Goal: Communication & Community: Answer question/provide support

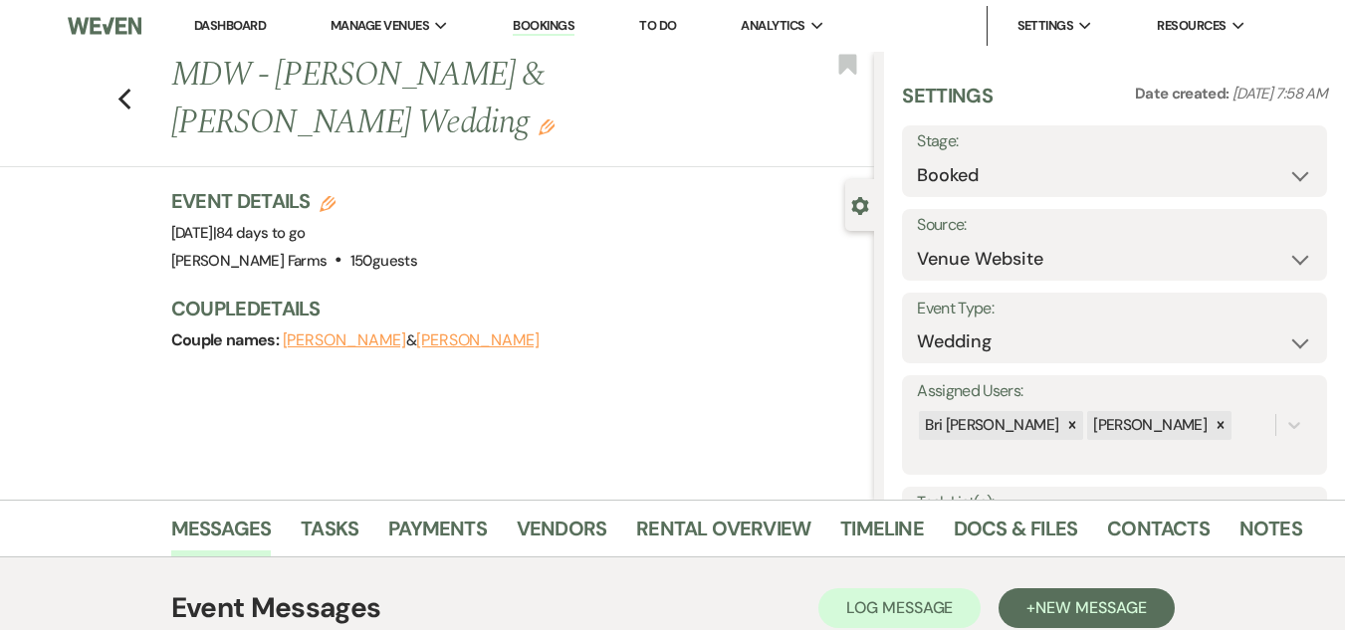
select select "5"
click at [246, 30] on link "Dashboard" at bounding box center [230, 25] width 72 height 17
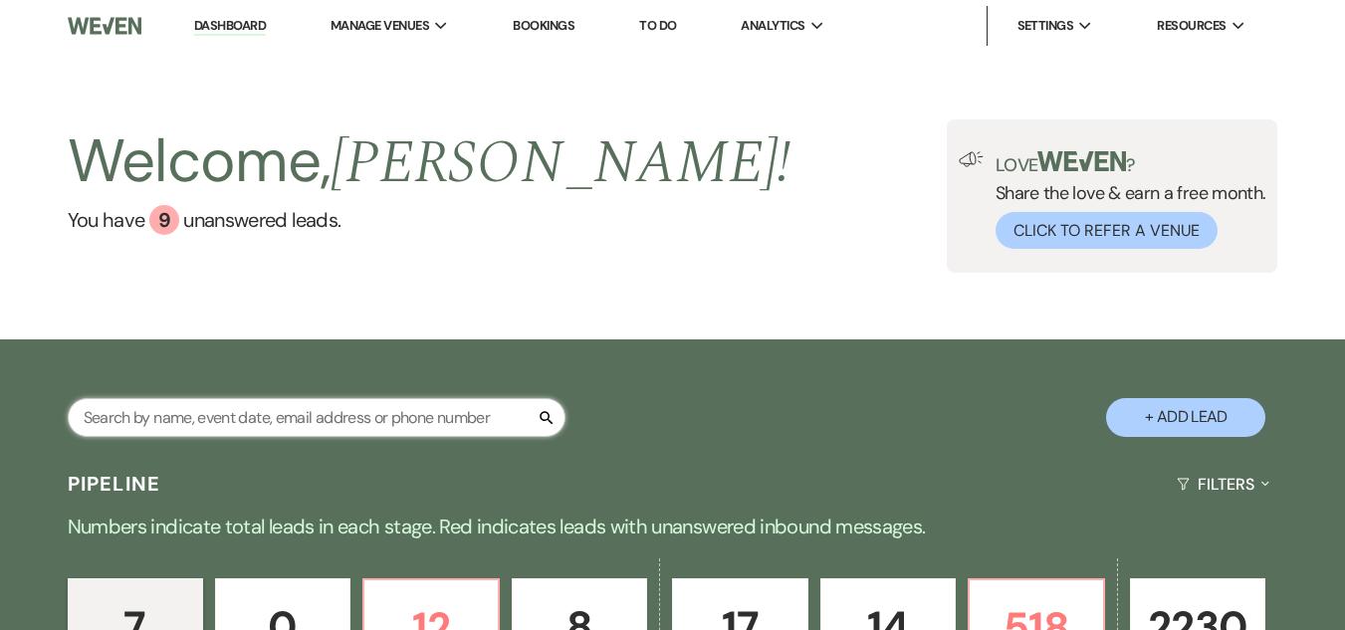
click at [316, 413] on input "text" at bounding box center [317, 417] width 498 height 39
type input "blue"
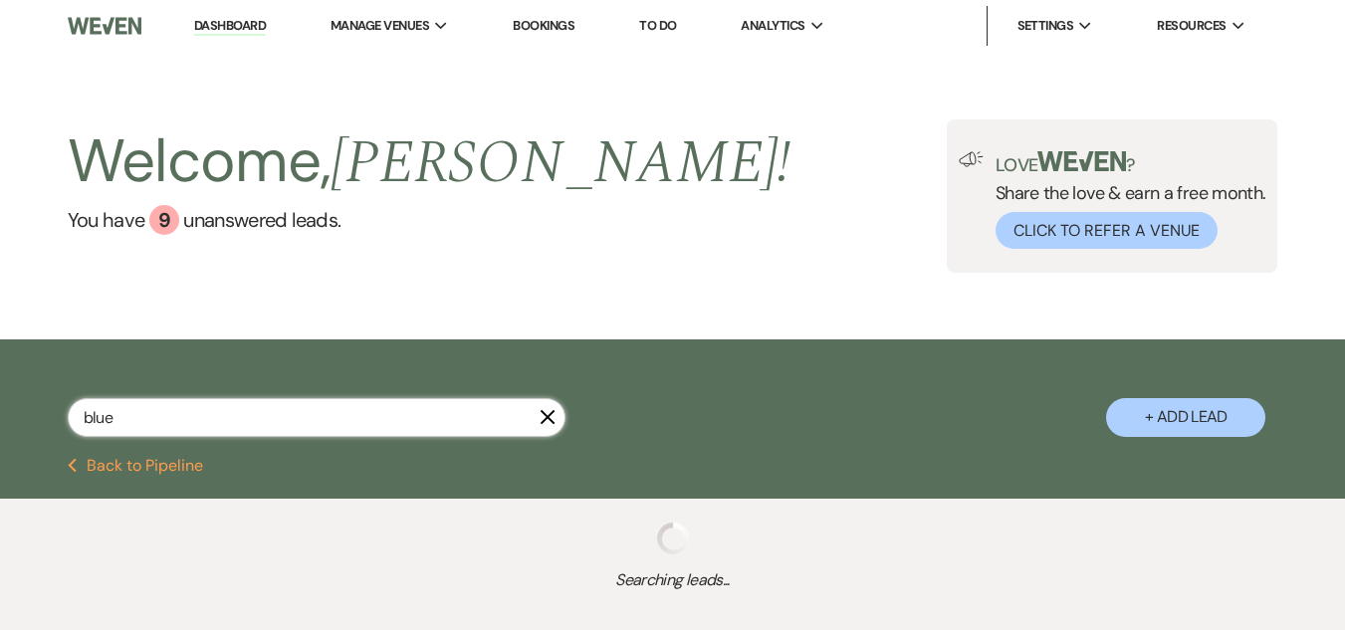
select select "6"
select select "8"
select select "10"
select select "8"
select select "5"
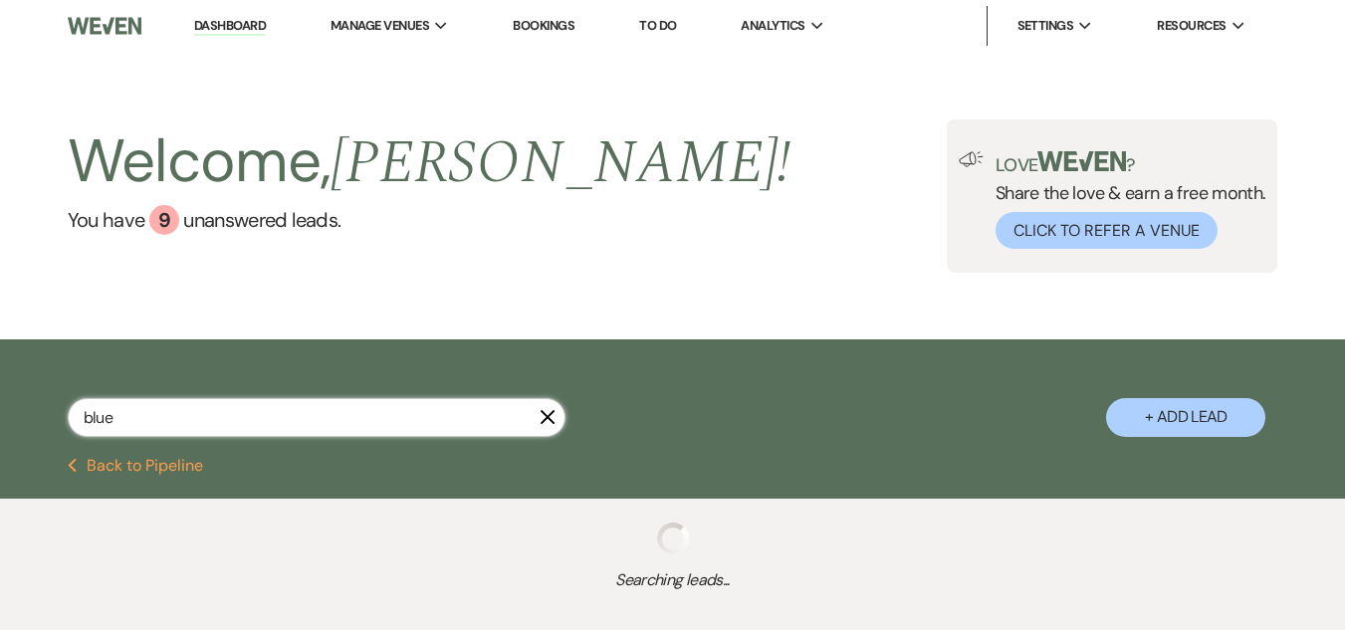
select select "8"
select select "5"
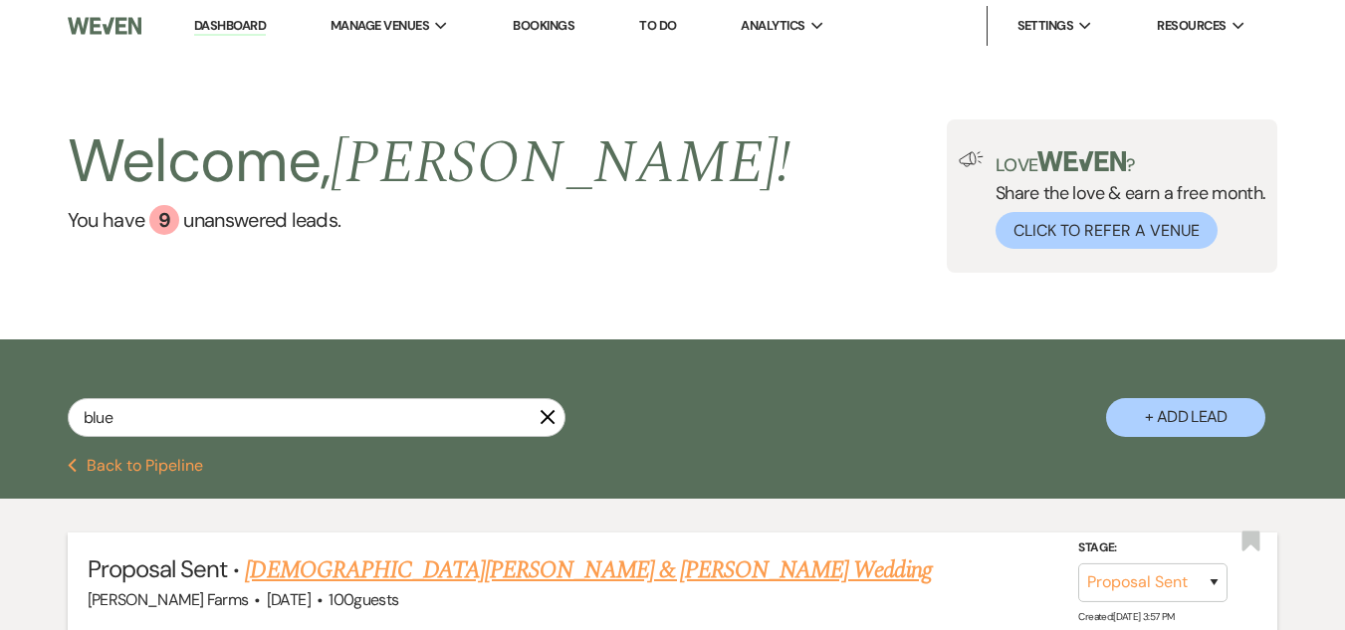
click at [494, 589] on div "[PERSON_NAME] Farms · [DATE] · 100 guests" at bounding box center [673, 600] width 1171 height 26
click at [498, 581] on link "[DEMOGRAPHIC_DATA][PERSON_NAME] & [PERSON_NAME] Wedding" at bounding box center [588, 571] width 686 height 36
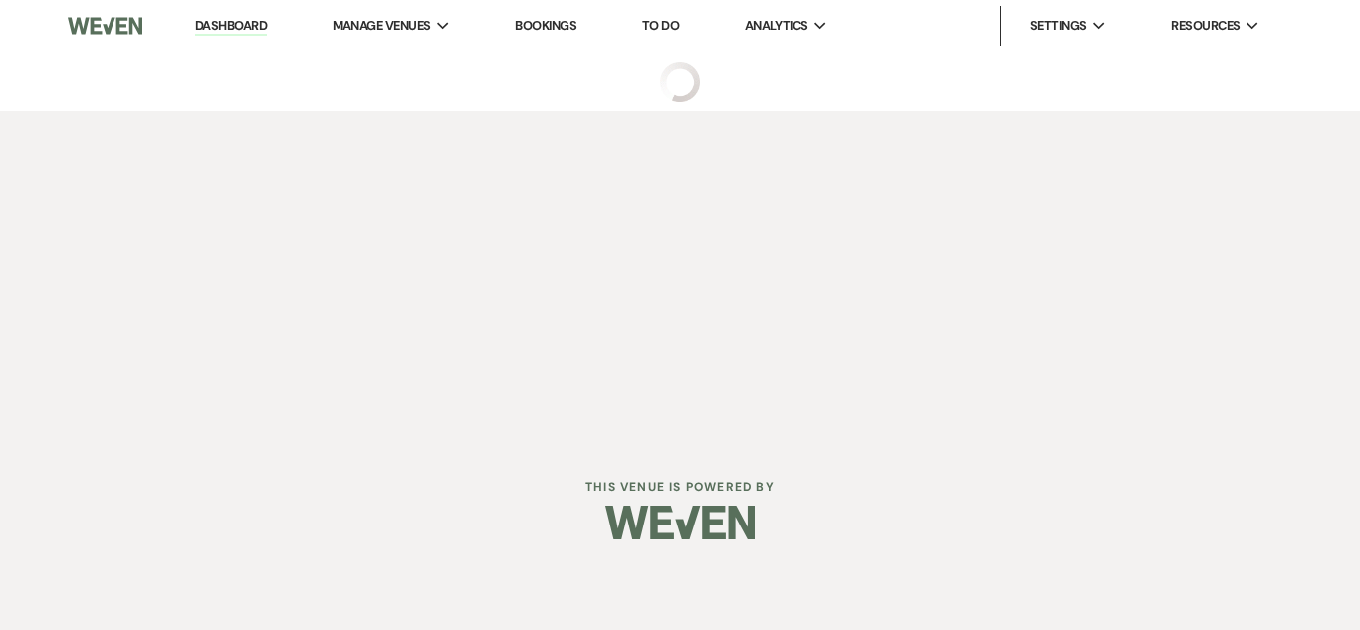
select select "6"
select select "5"
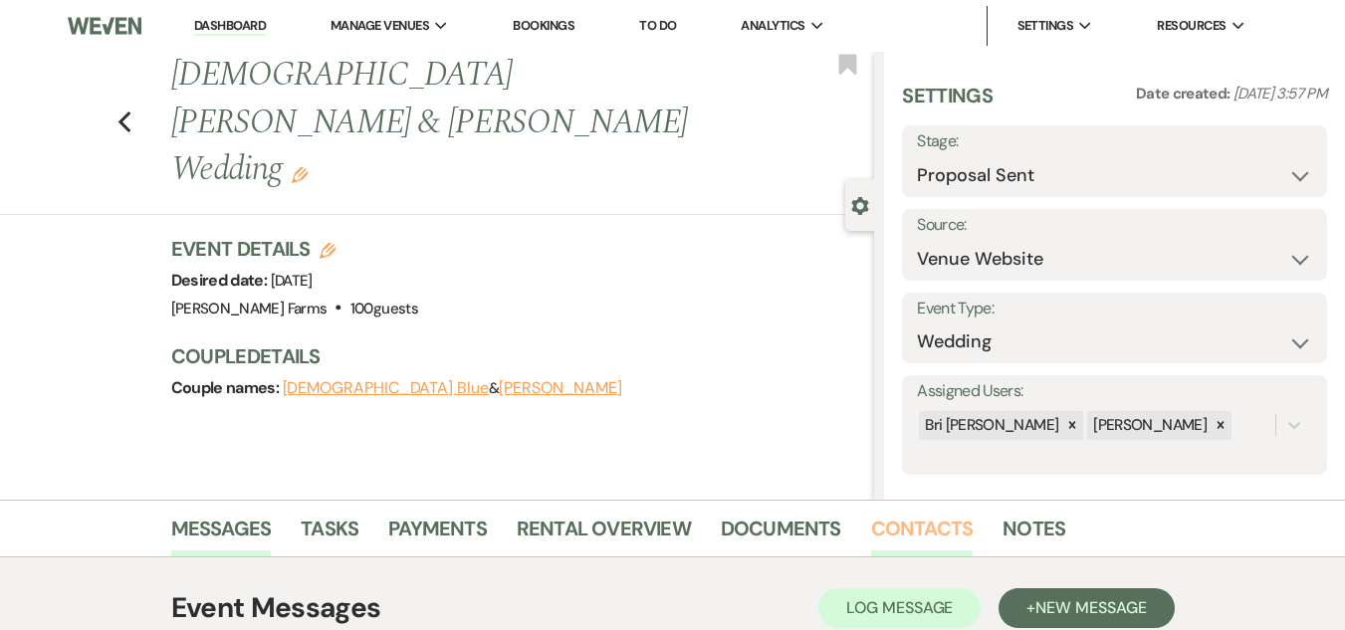
click at [925, 549] on link "Contacts" at bounding box center [922, 535] width 103 height 44
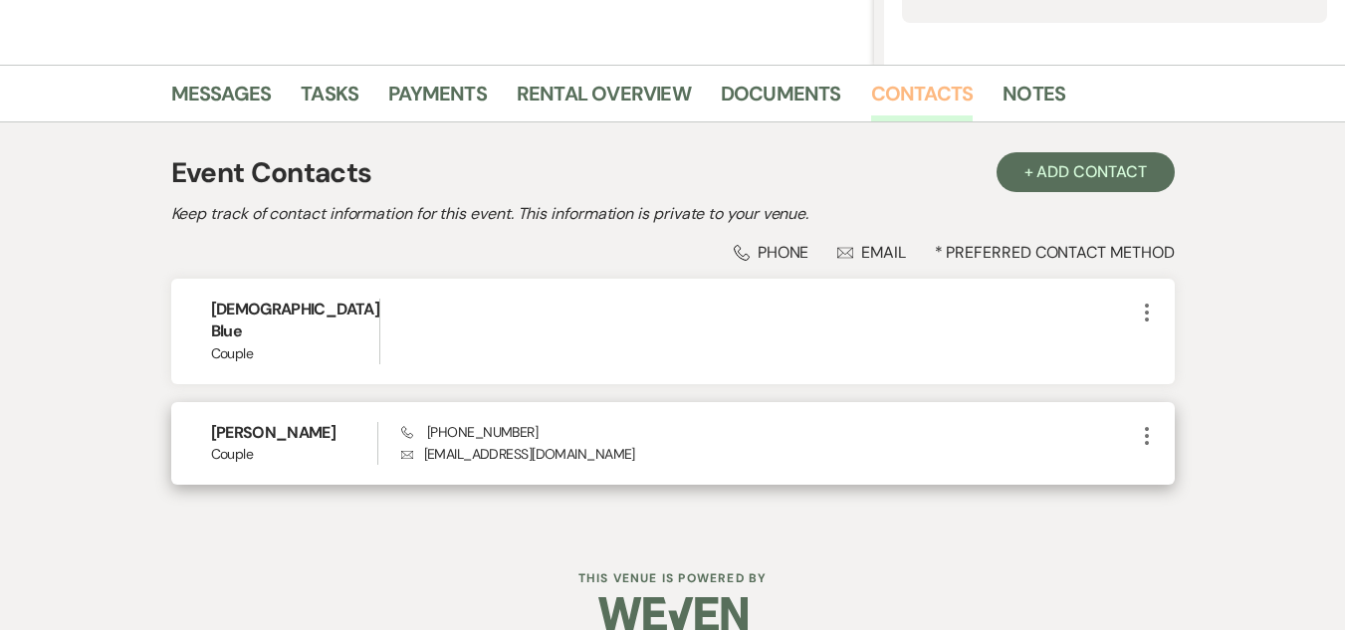
scroll to position [444, 0]
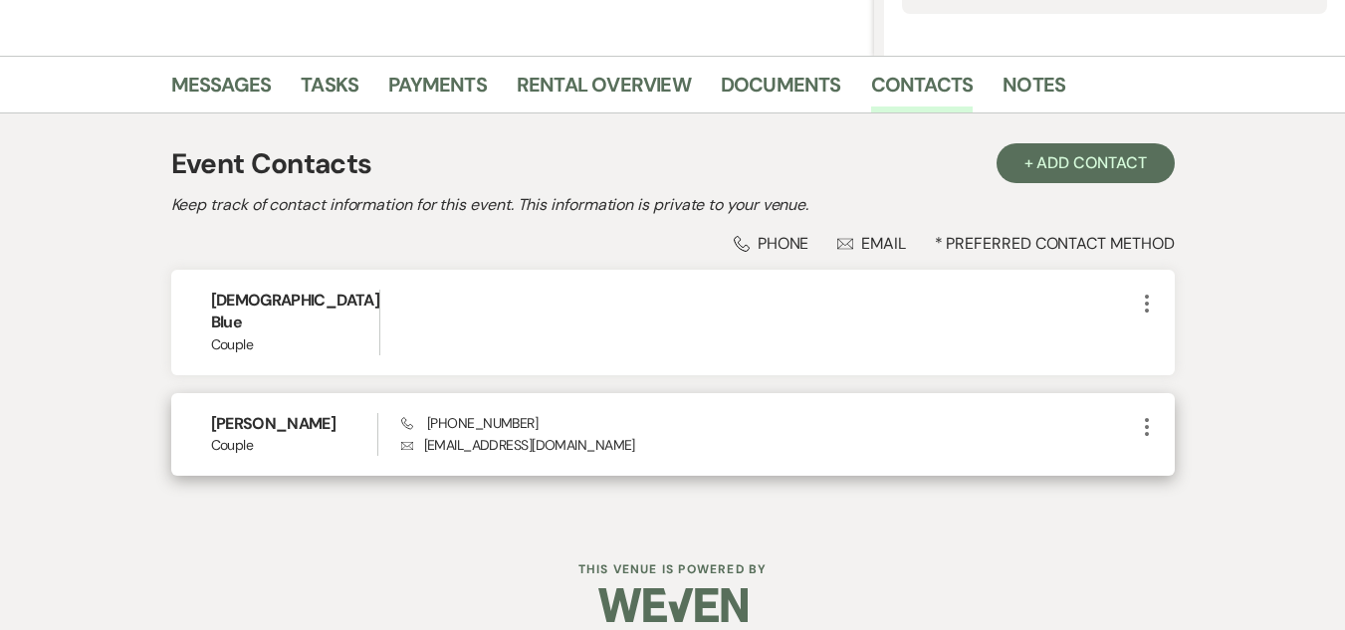
click at [511, 434] on p "Envelope [EMAIL_ADDRESS][DOMAIN_NAME]" at bounding box center [768, 445] width 734 height 22
copy div "[EMAIL_ADDRESS][DOMAIN_NAME] More"
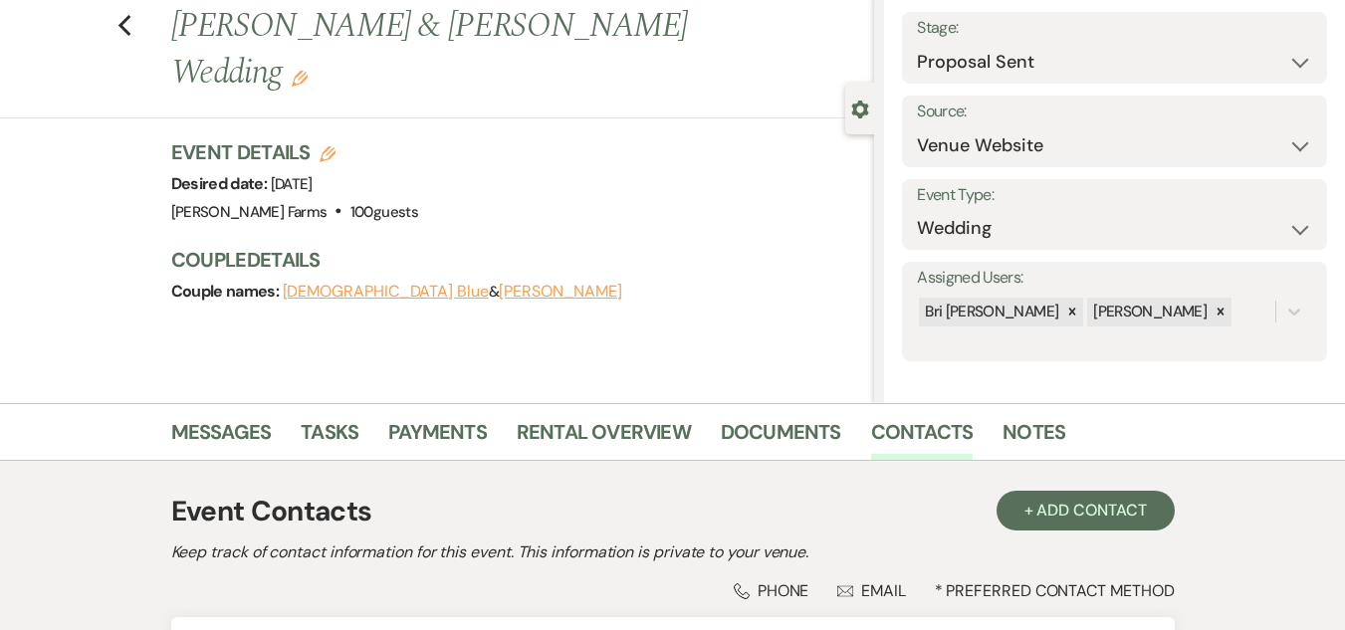
scroll to position [0, 0]
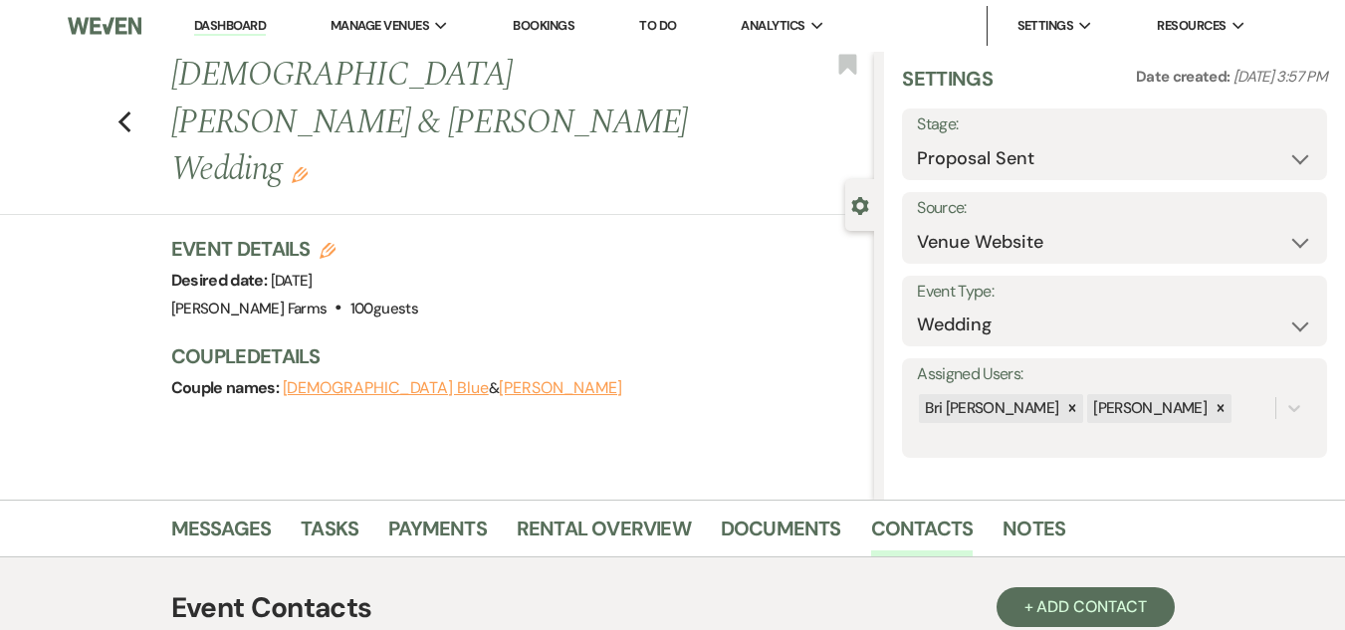
click at [226, 25] on link "Dashboard" at bounding box center [230, 26] width 72 height 19
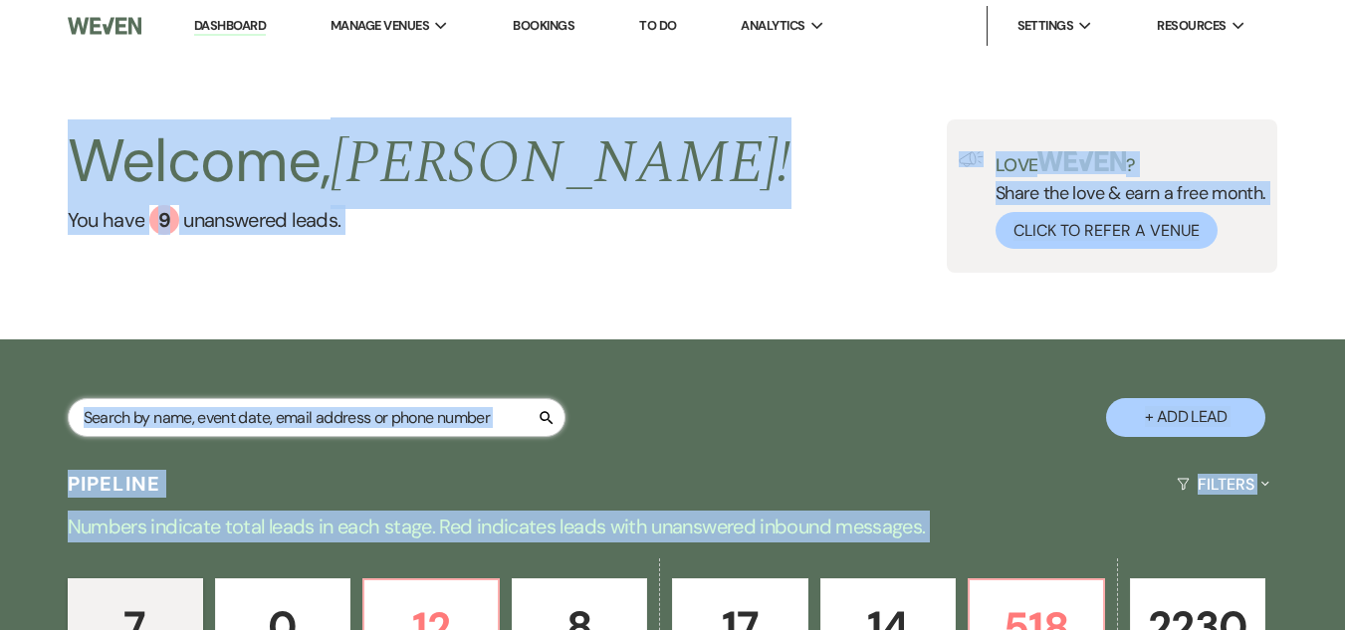
click at [263, 431] on input "text" at bounding box center [317, 417] width 498 height 39
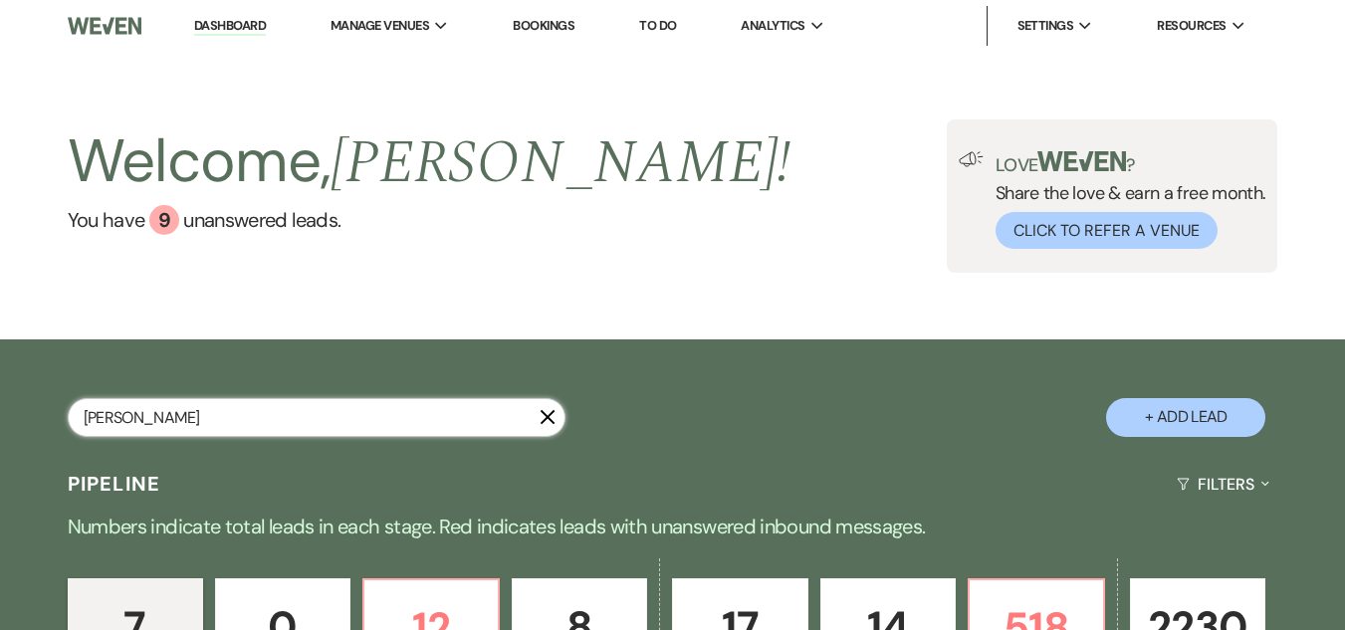
type input "[PERSON_NAME]"
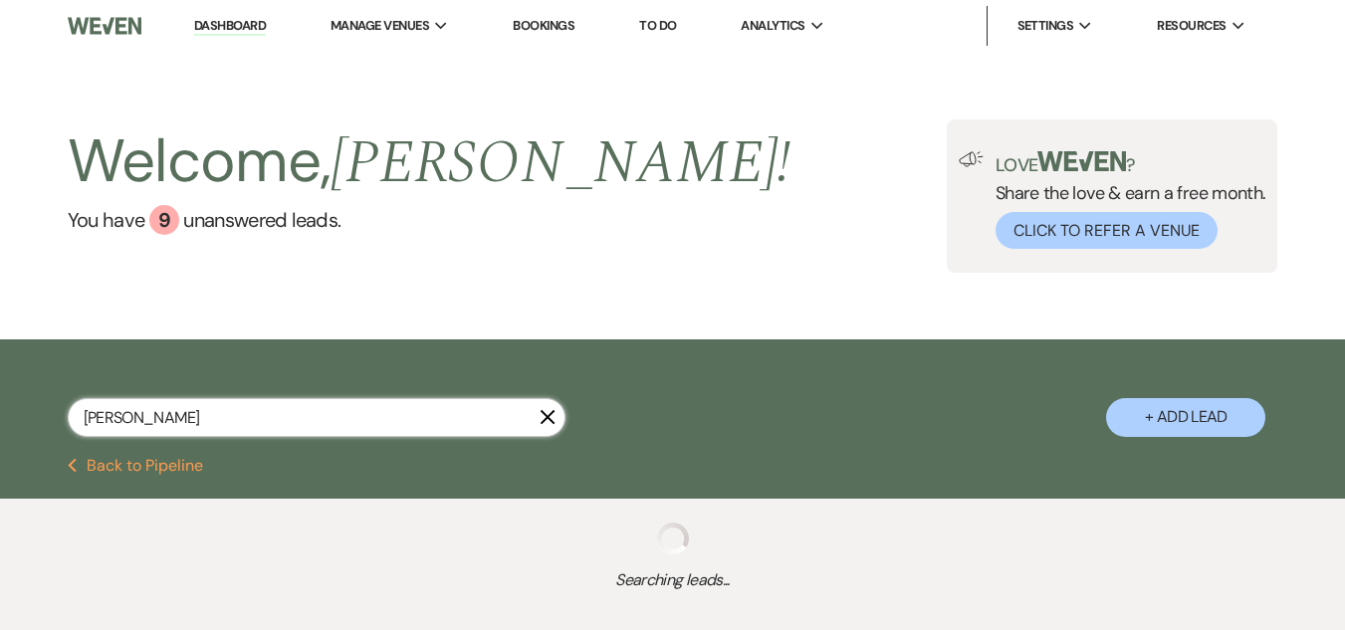
select select "8"
select select "5"
select select "8"
select select "1"
select select "8"
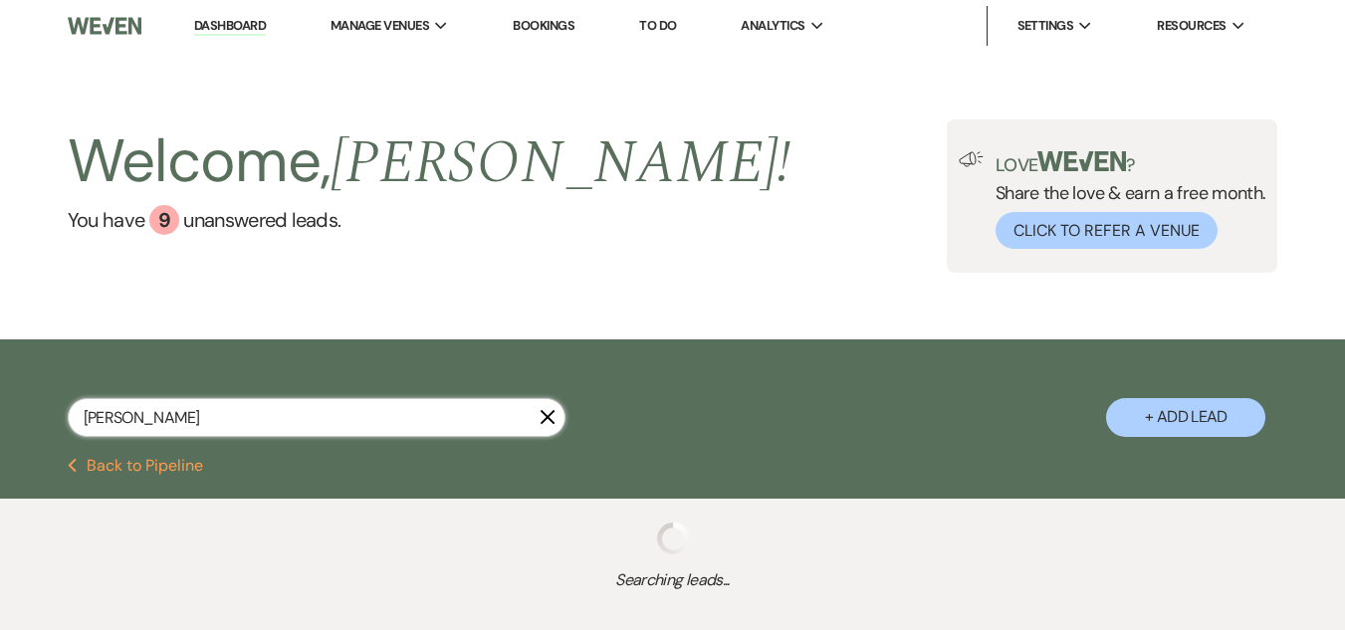
select select "8"
select select "11"
select select "8"
select select "1"
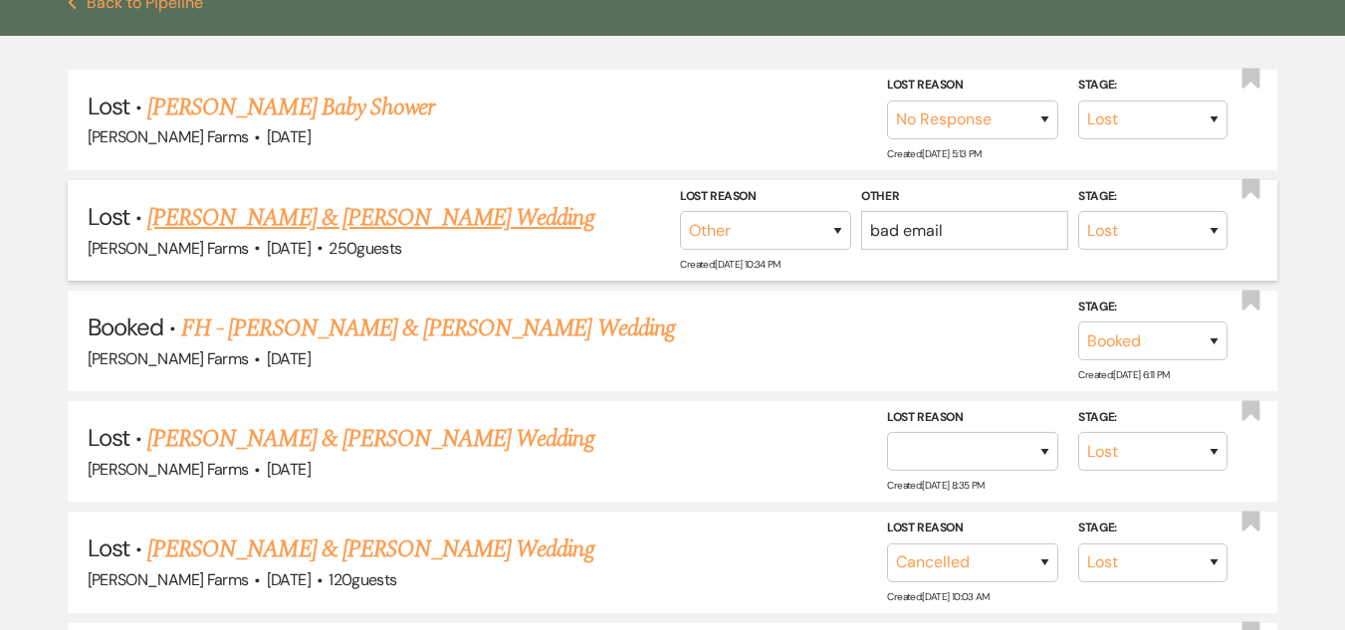
scroll to position [498, 0]
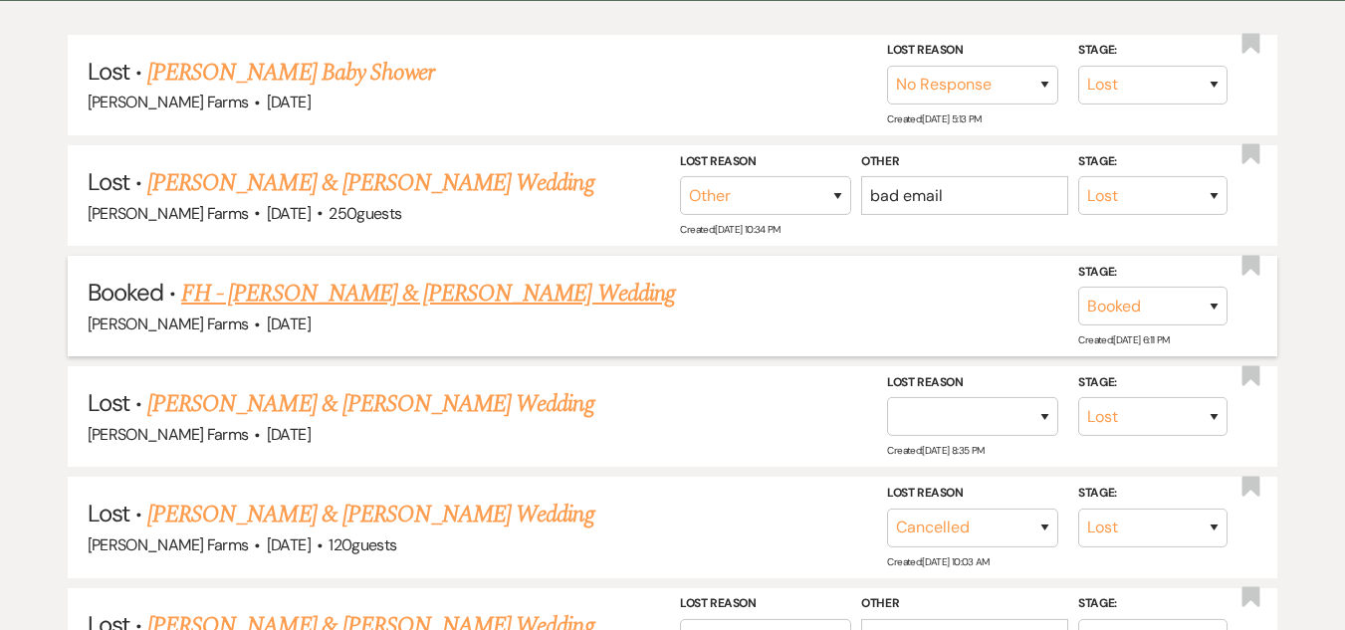
click at [506, 288] on link "FH - [PERSON_NAME] & [PERSON_NAME] Wedding" at bounding box center [428, 294] width 494 height 36
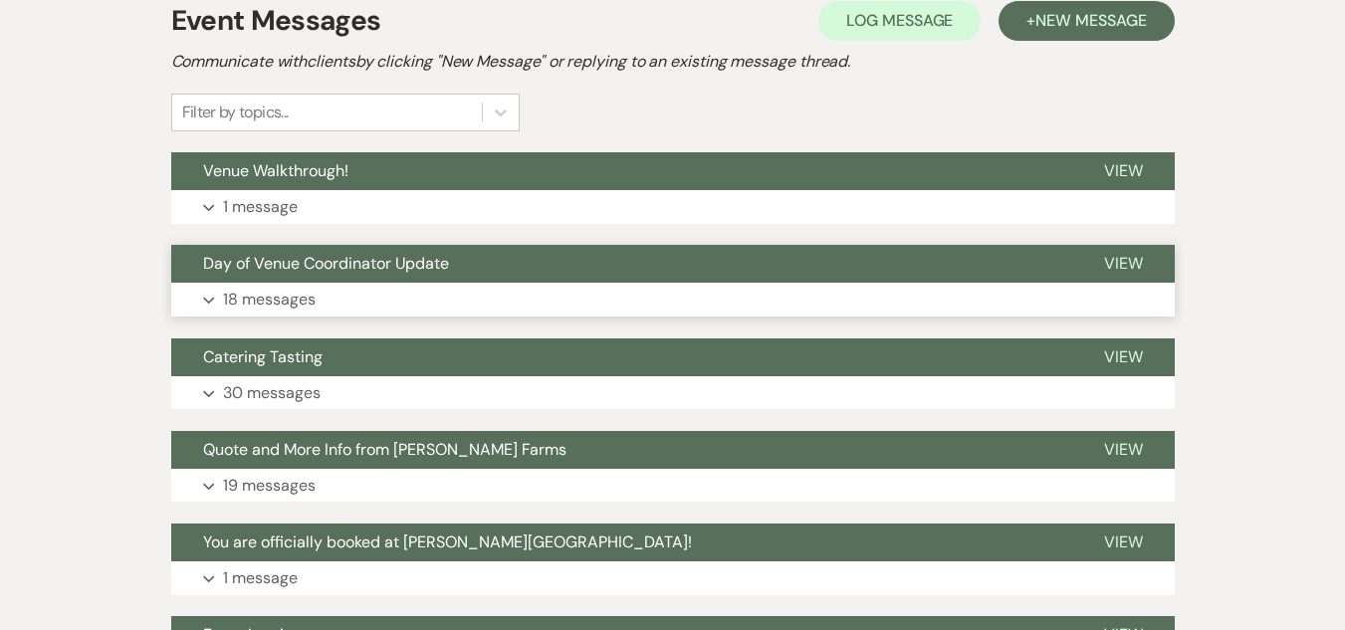
scroll to position [498, 0]
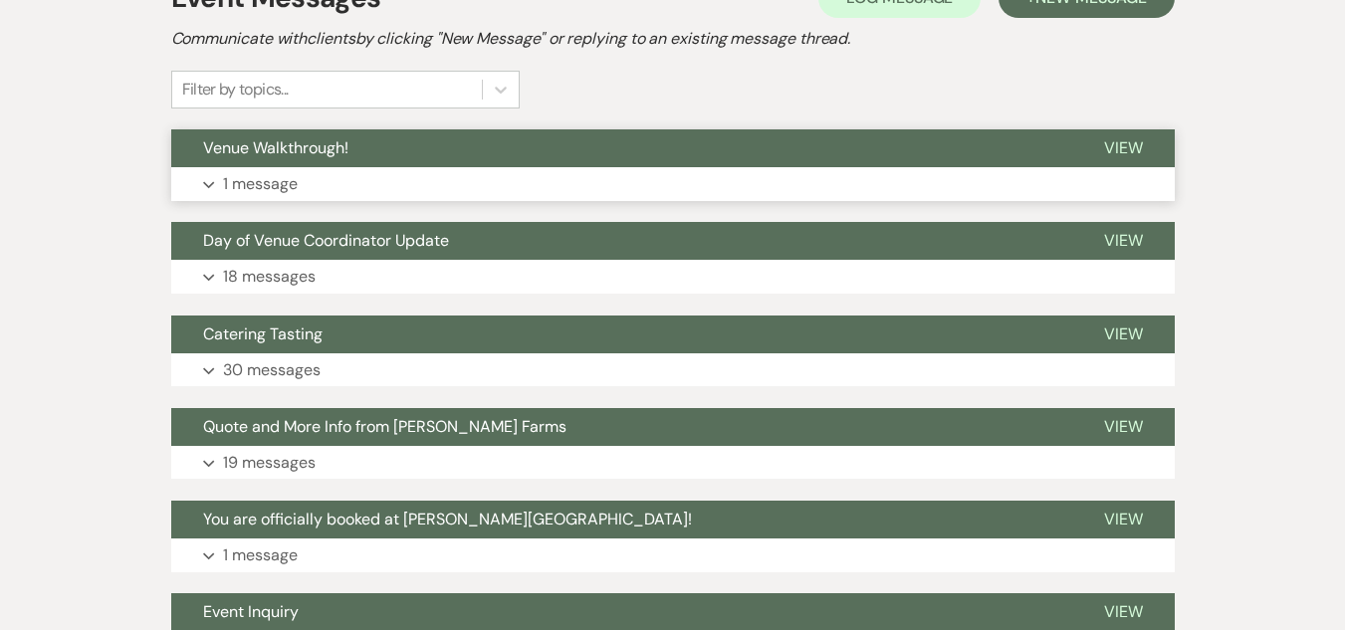
click at [384, 144] on button "Venue Walkthrough!" at bounding box center [621, 148] width 901 height 38
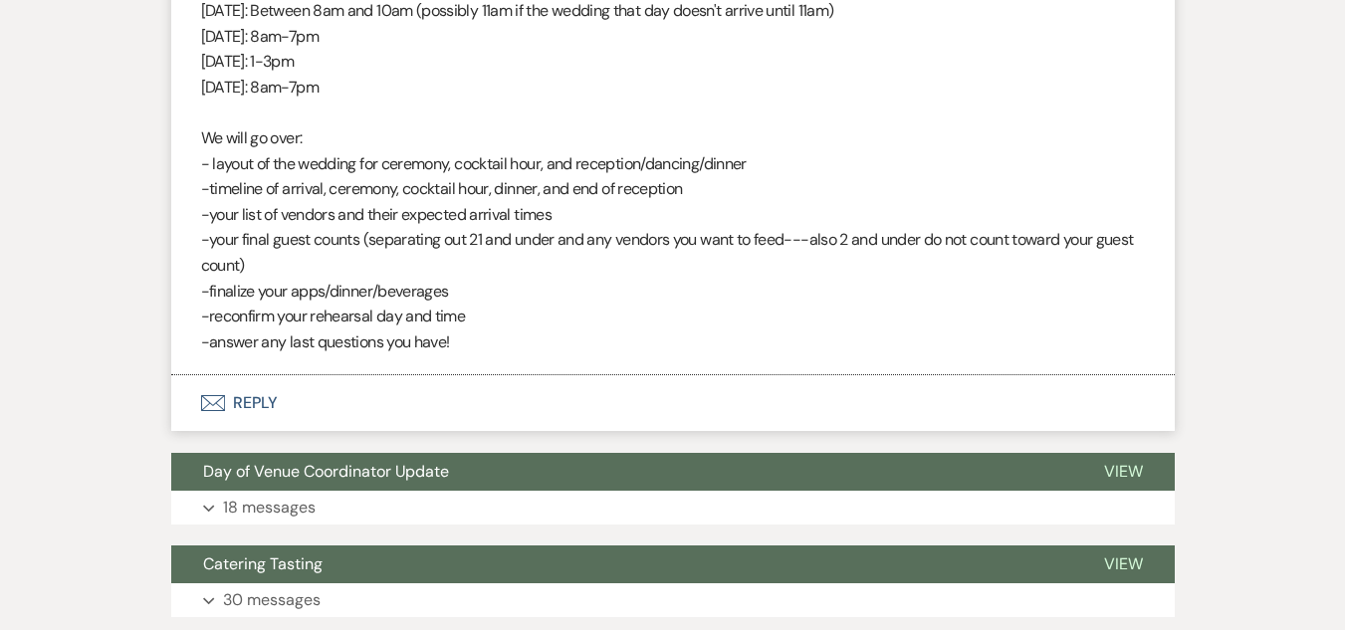
scroll to position [896, 0]
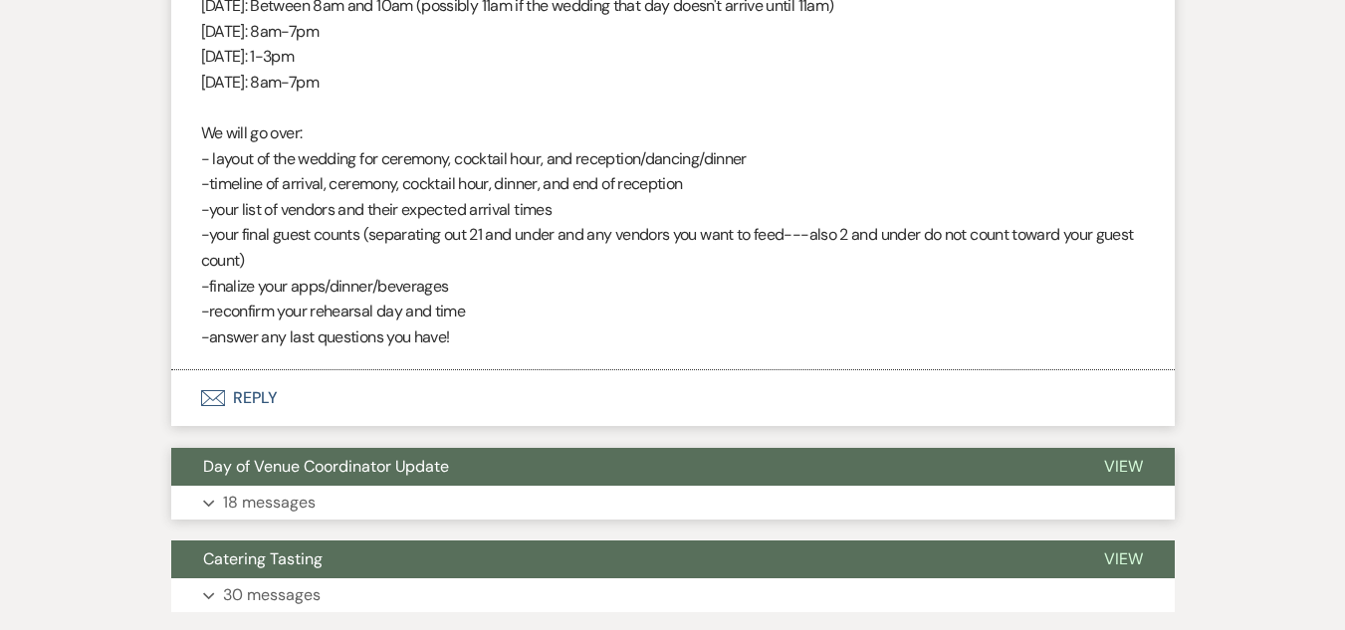
click at [426, 466] on span "Day of Venue Coordinator Update" at bounding box center [326, 466] width 246 height 21
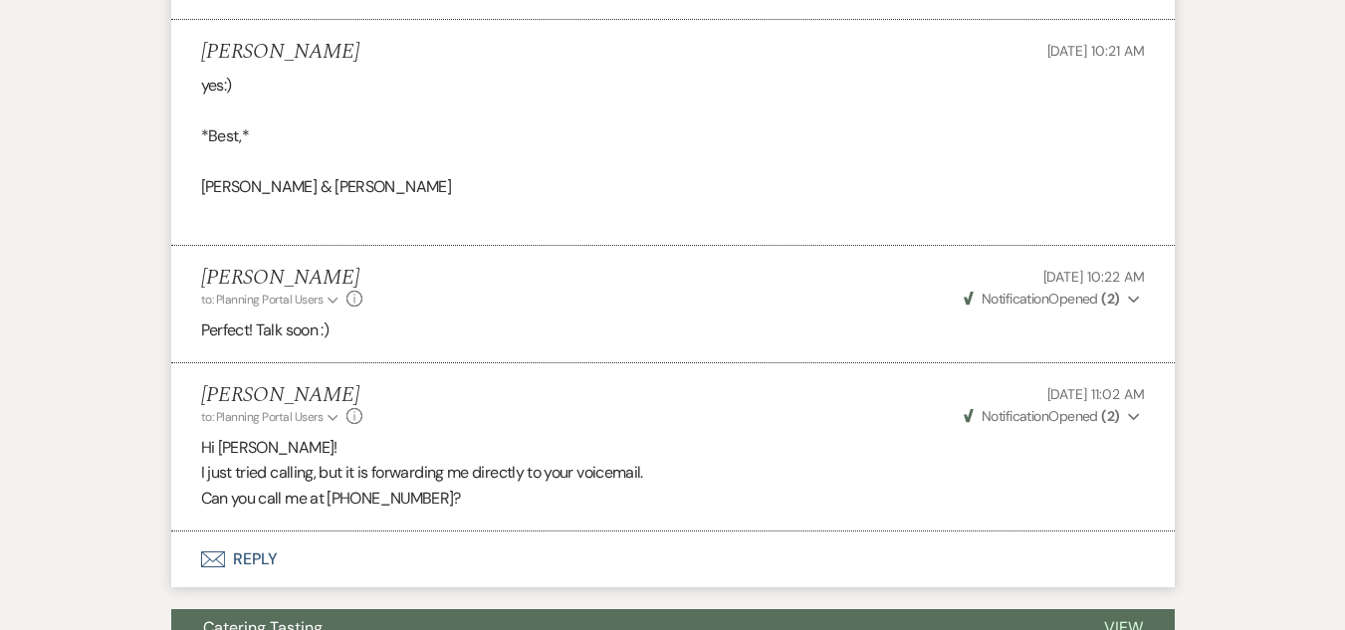
scroll to position [5677, 0]
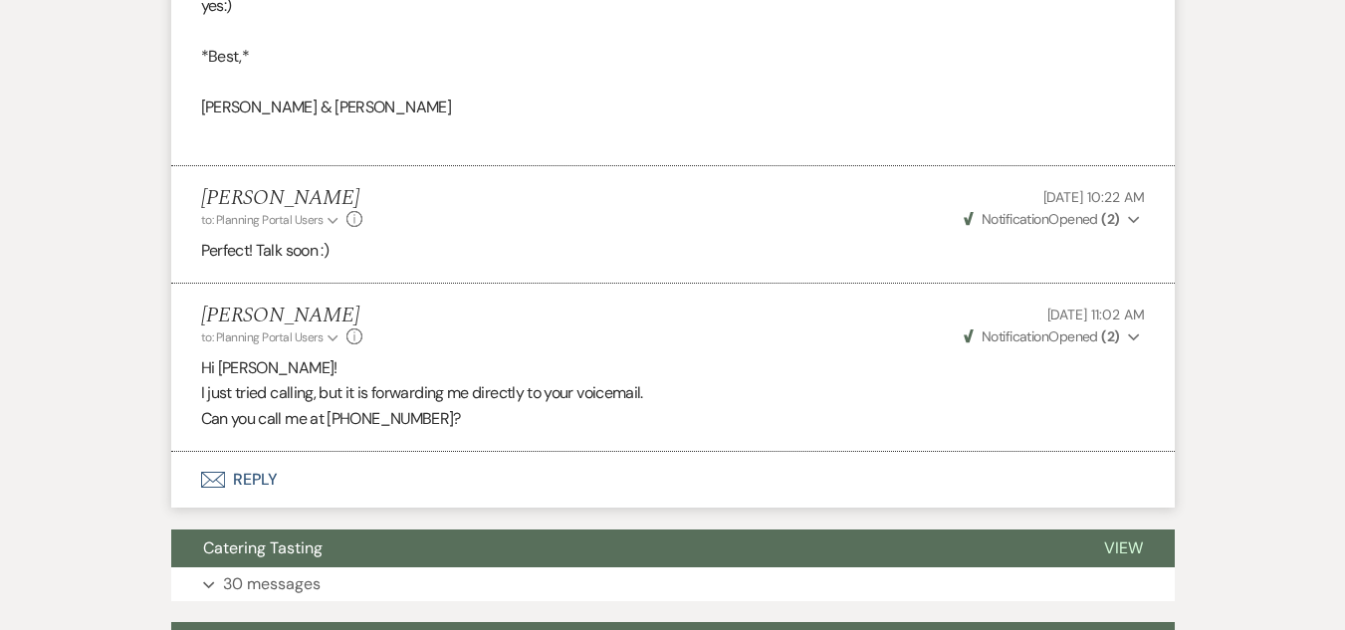
click at [318, 454] on button "Envelope Reply" at bounding box center [673, 480] width 1004 height 56
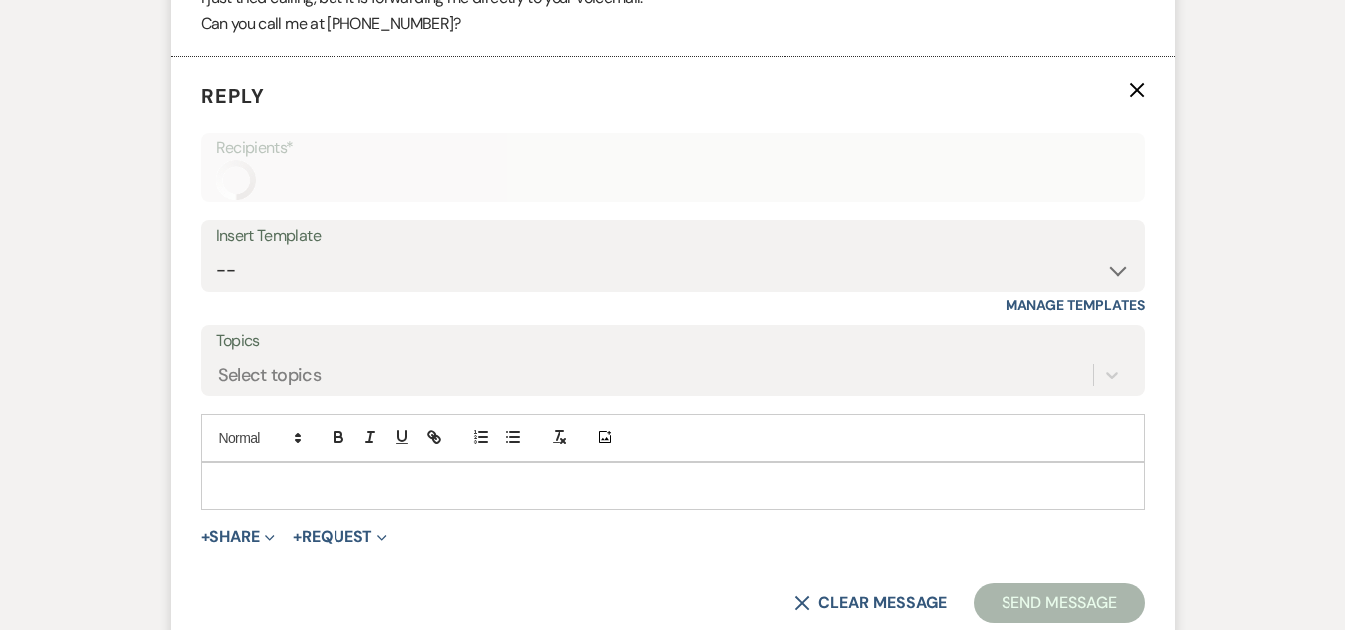
scroll to position [6084, 0]
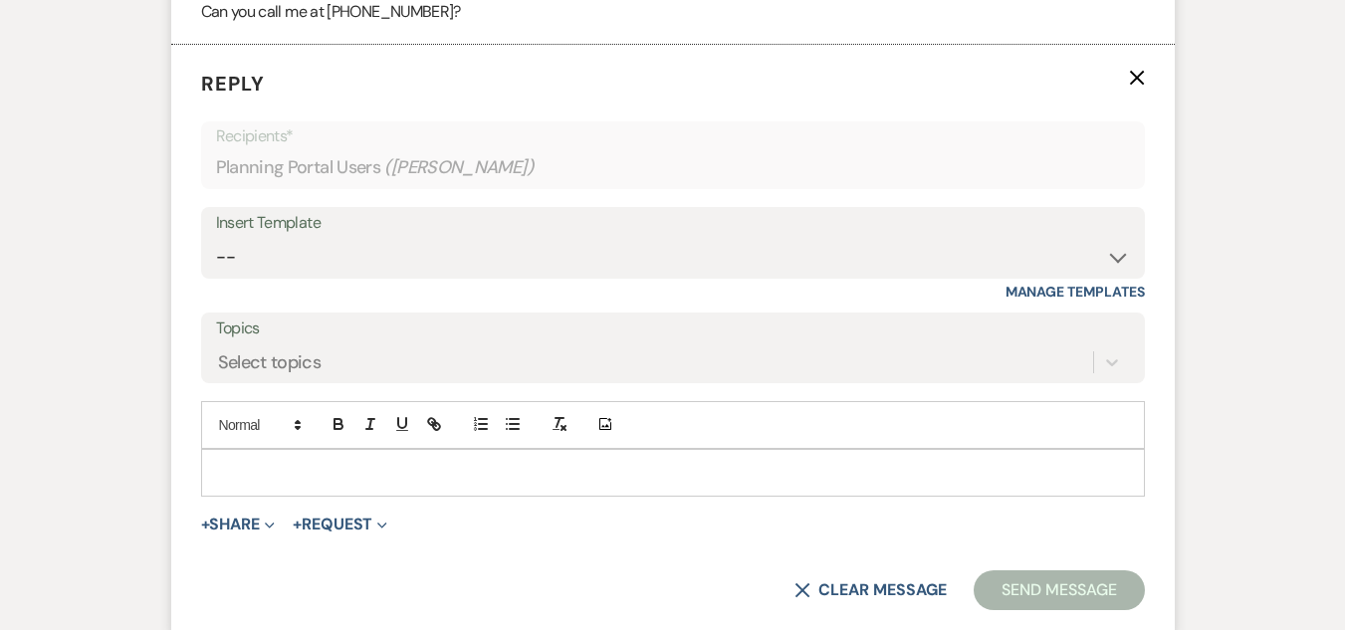
click at [318, 462] on p at bounding box center [673, 473] width 912 height 22
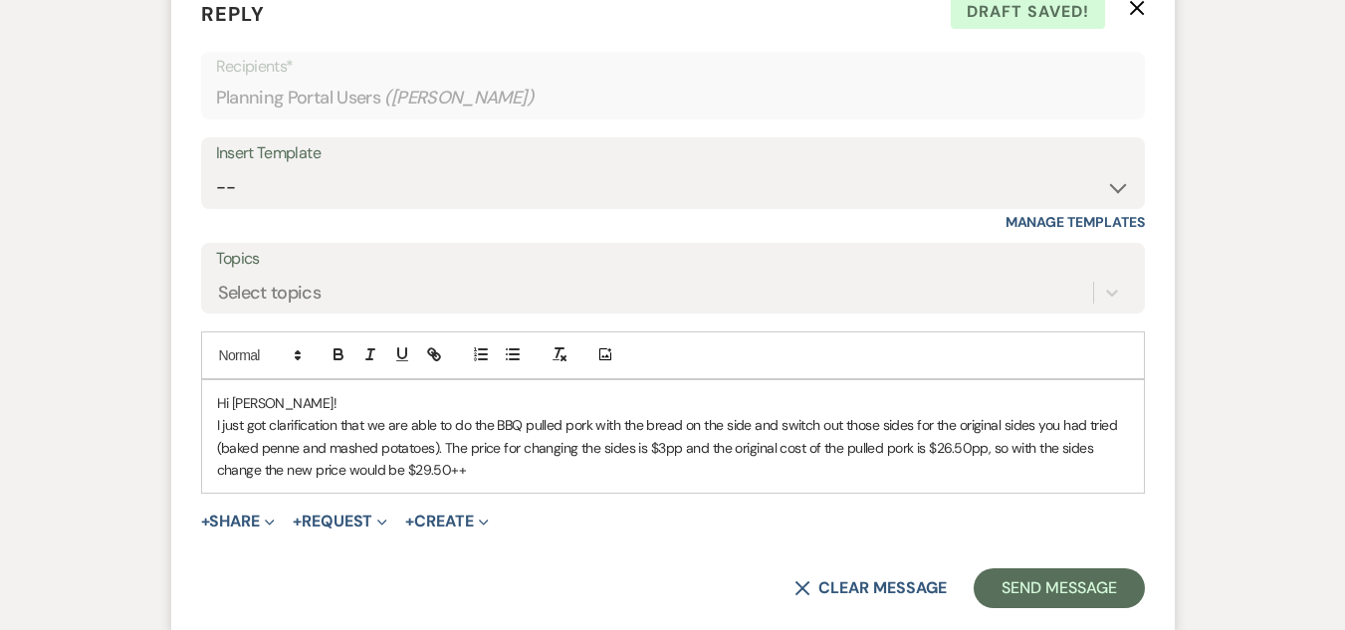
scroll to position [6183, 0]
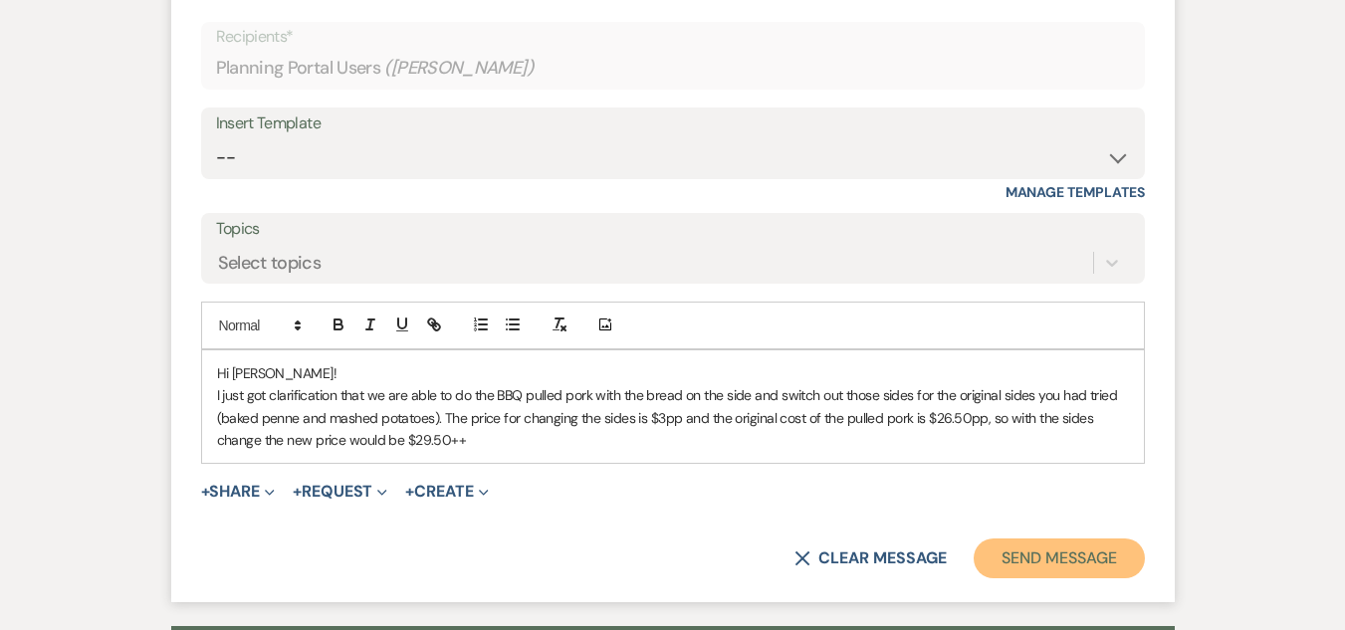
click at [1068, 540] on button "Send Message" at bounding box center [1059, 559] width 170 height 40
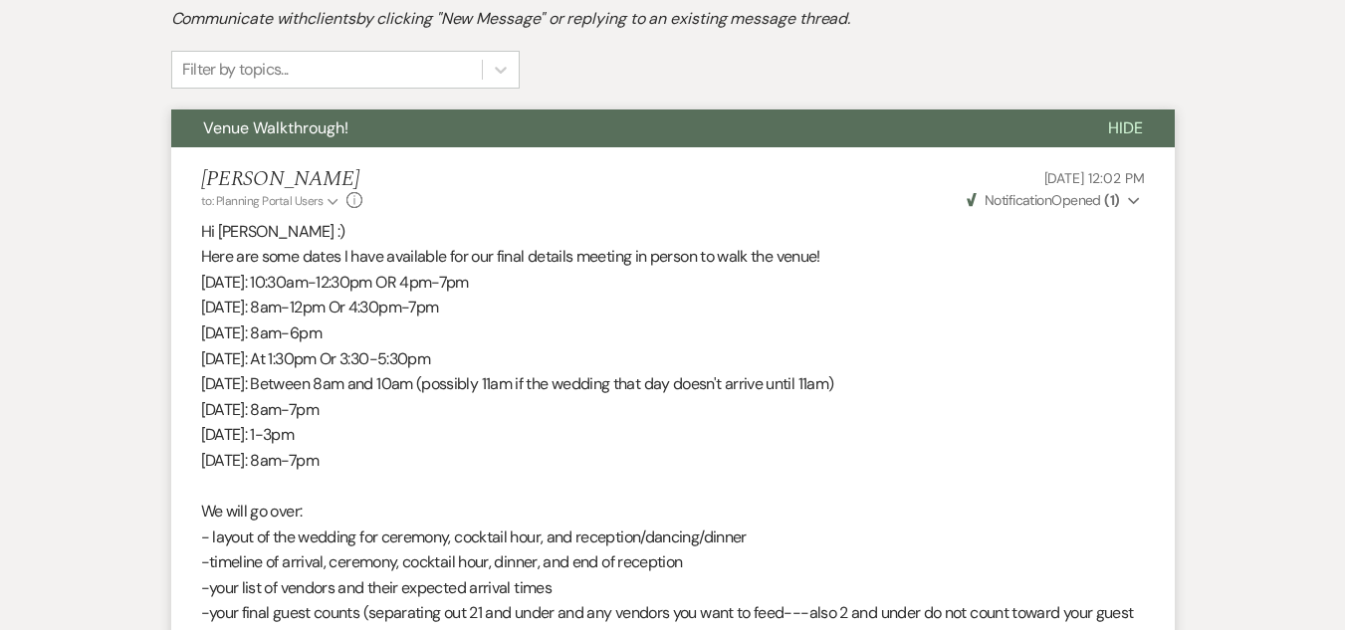
scroll to position [0, 0]
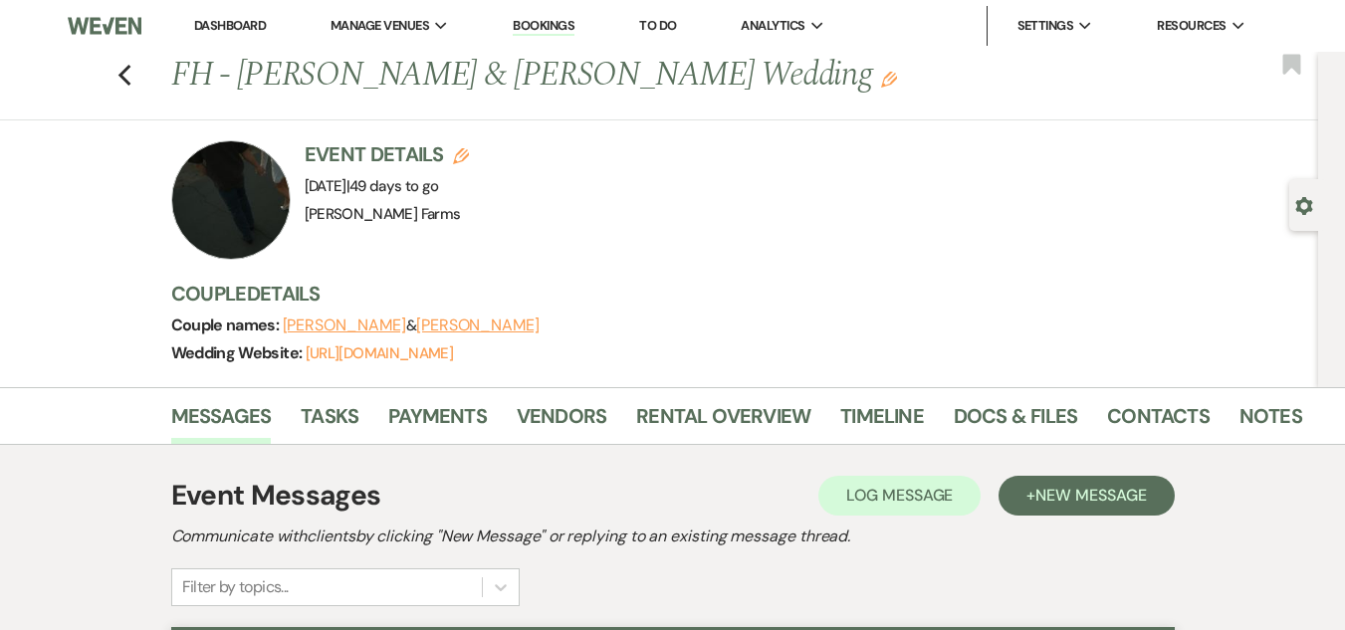
click at [238, 30] on link "Dashboard" at bounding box center [230, 25] width 72 height 17
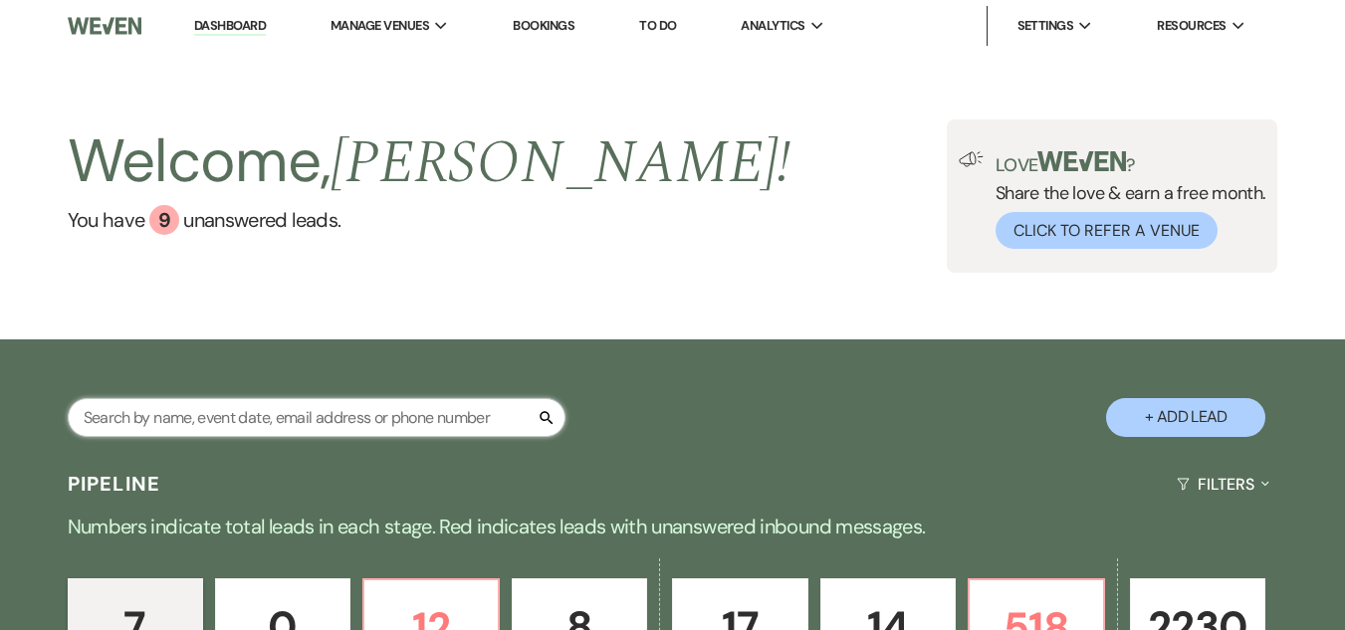
click at [357, 423] on input "text" at bounding box center [317, 417] width 498 height 39
type input "[PERSON_NAME]"
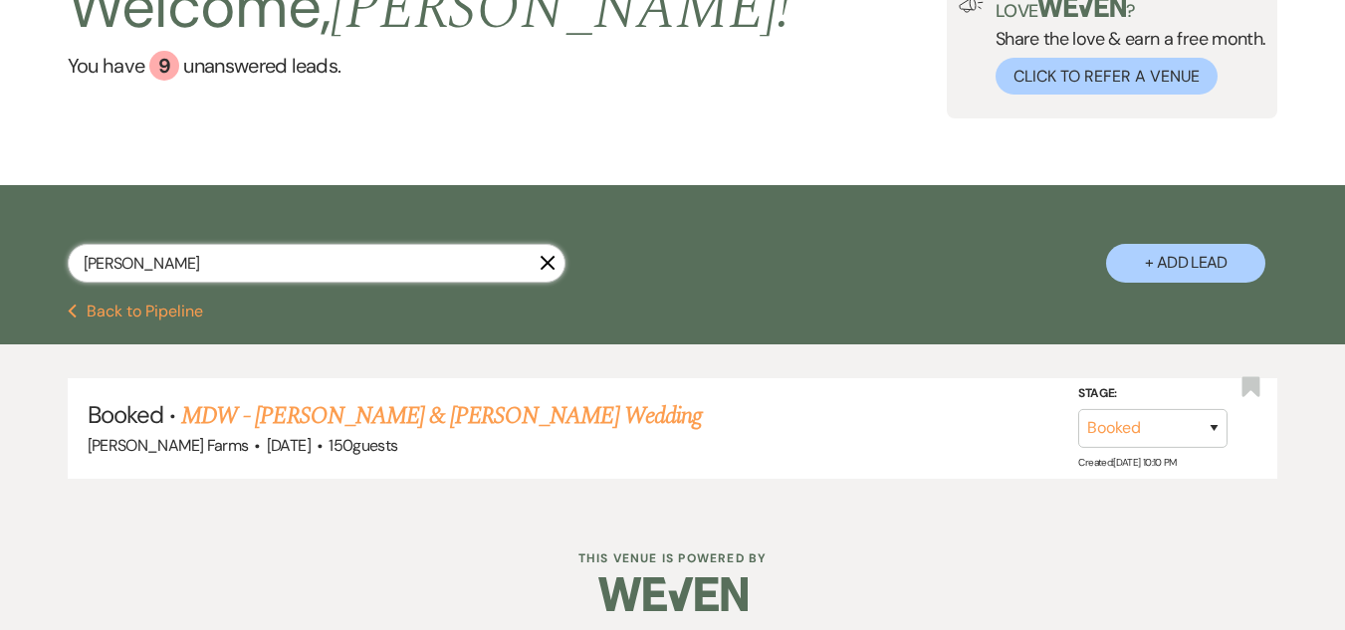
scroll to position [165, 0]
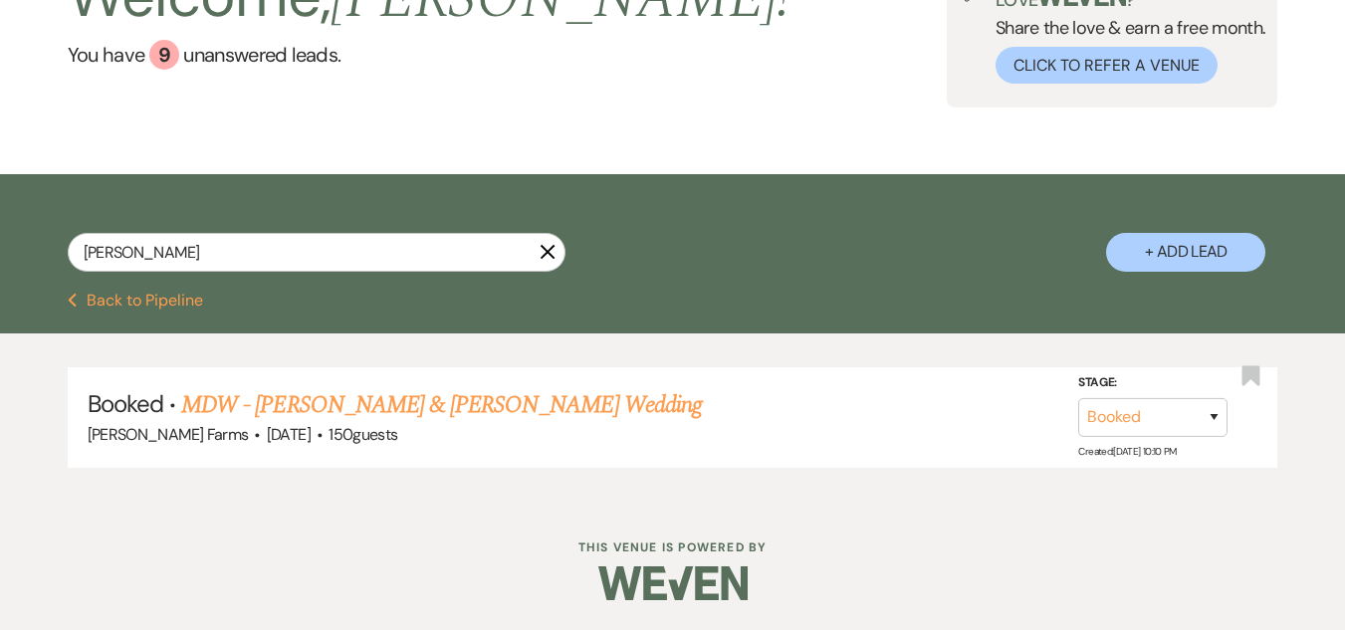
click at [432, 405] on link "MDW - [PERSON_NAME] & [PERSON_NAME] Wedding" at bounding box center [441, 405] width 521 height 36
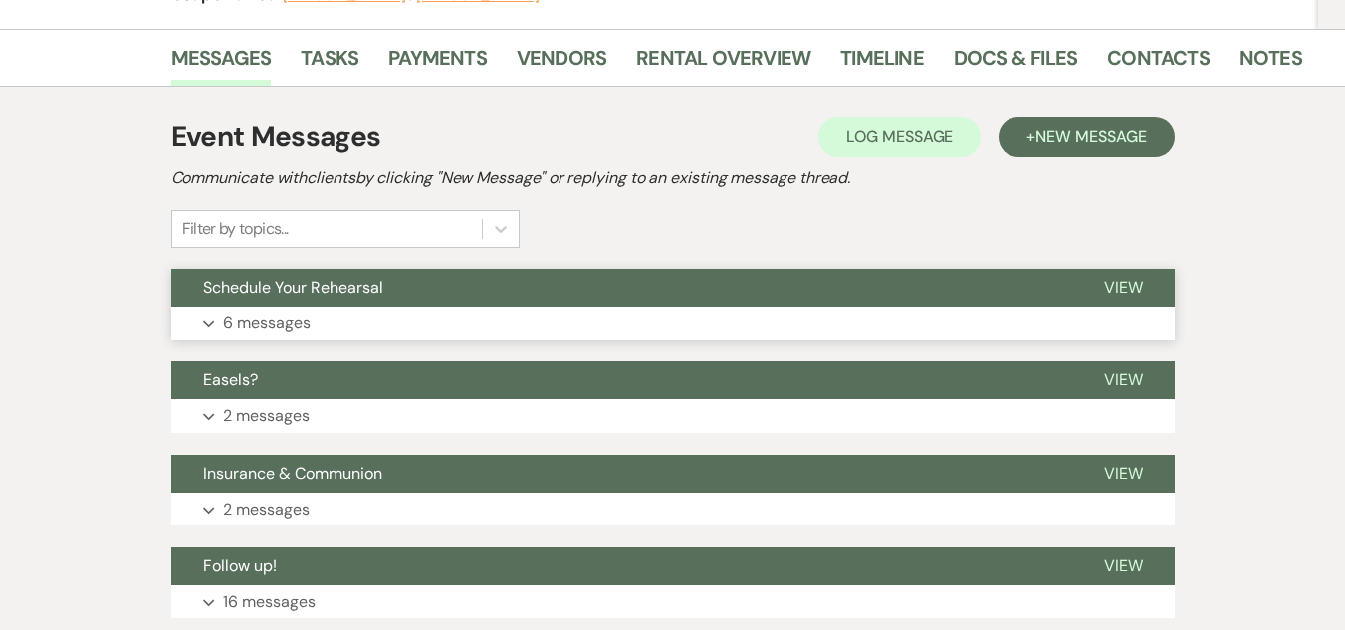
click at [510, 300] on button "Schedule Your Rehearsal" at bounding box center [621, 288] width 901 height 38
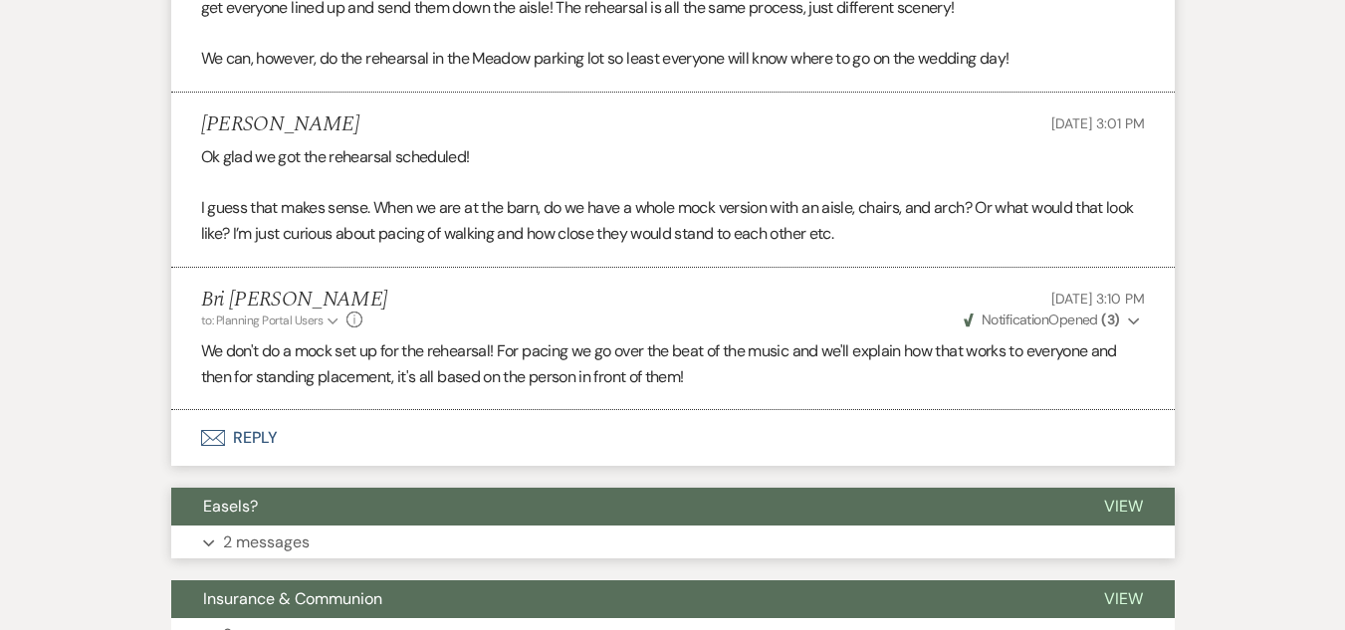
scroll to position [1671, 0]
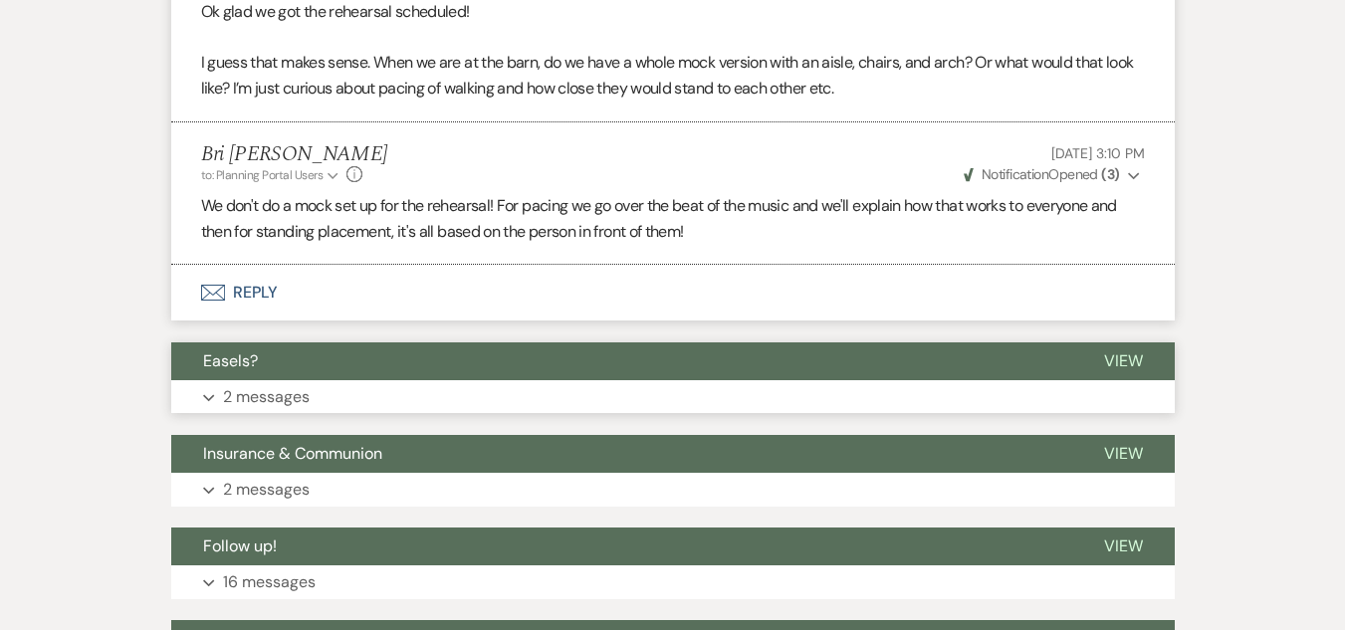
click at [383, 372] on button "Easels?" at bounding box center [621, 362] width 901 height 38
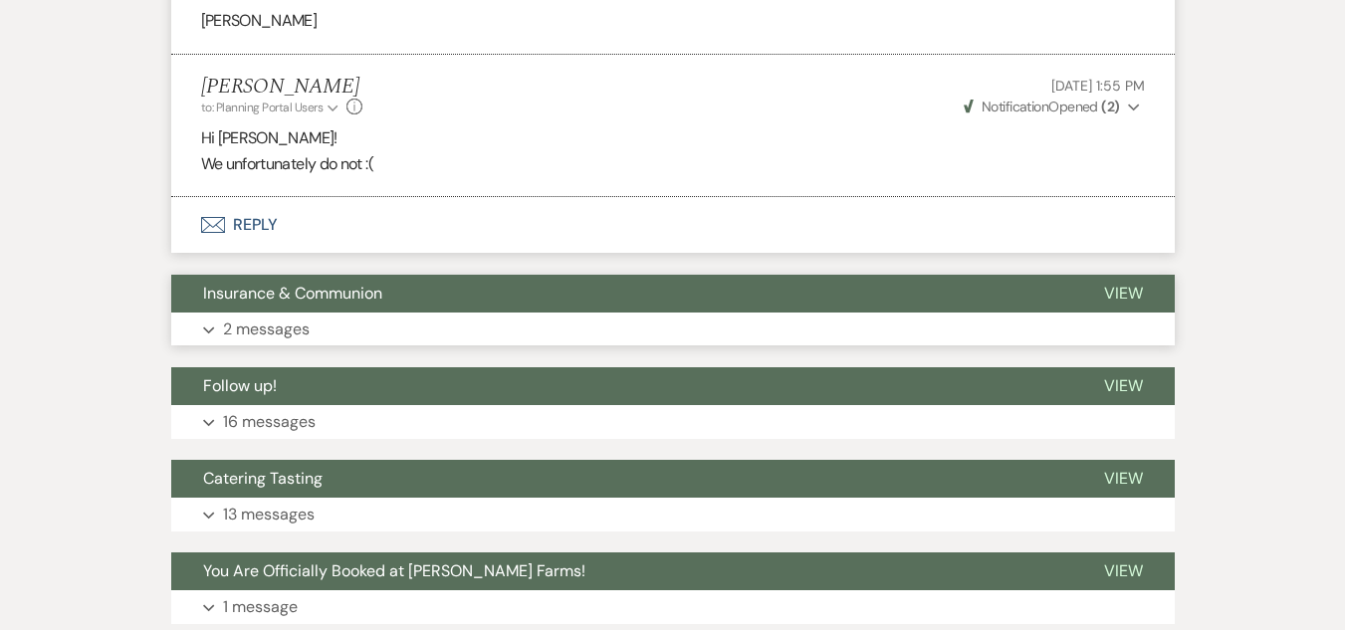
scroll to position [2268, 0]
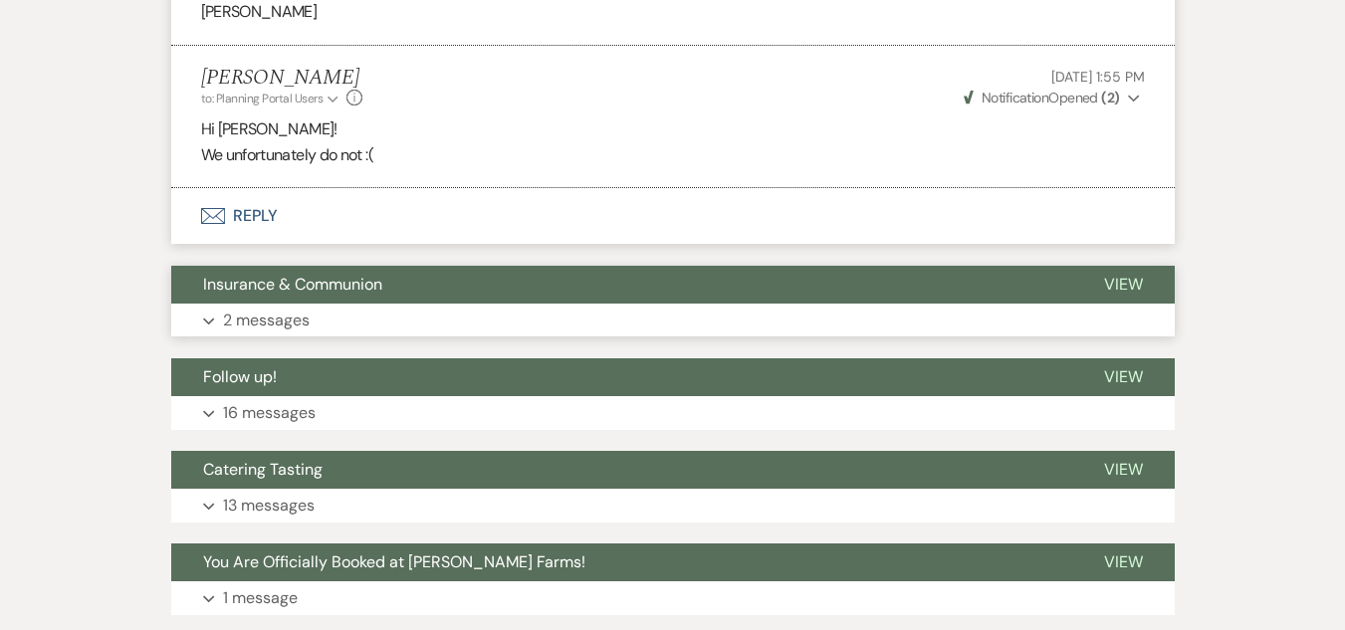
click at [417, 272] on button "Insurance & Communion" at bounding box center [621, 285] width 901 height 38
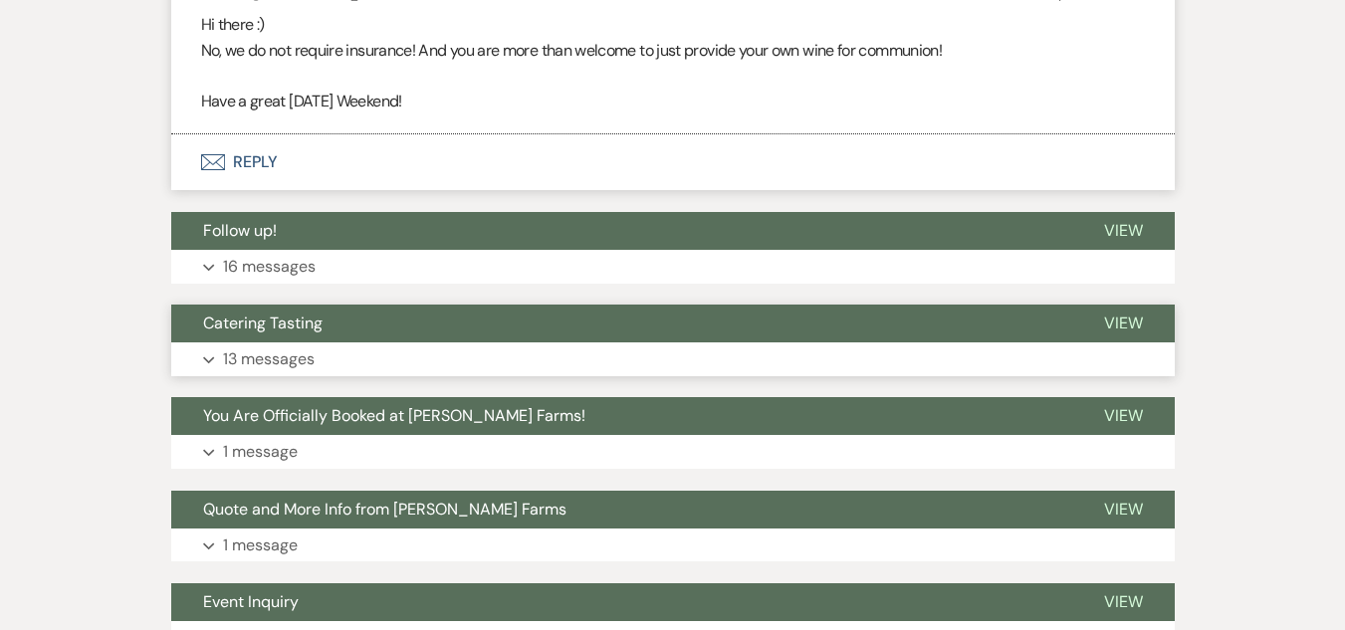
scroll to position [2965, 0]
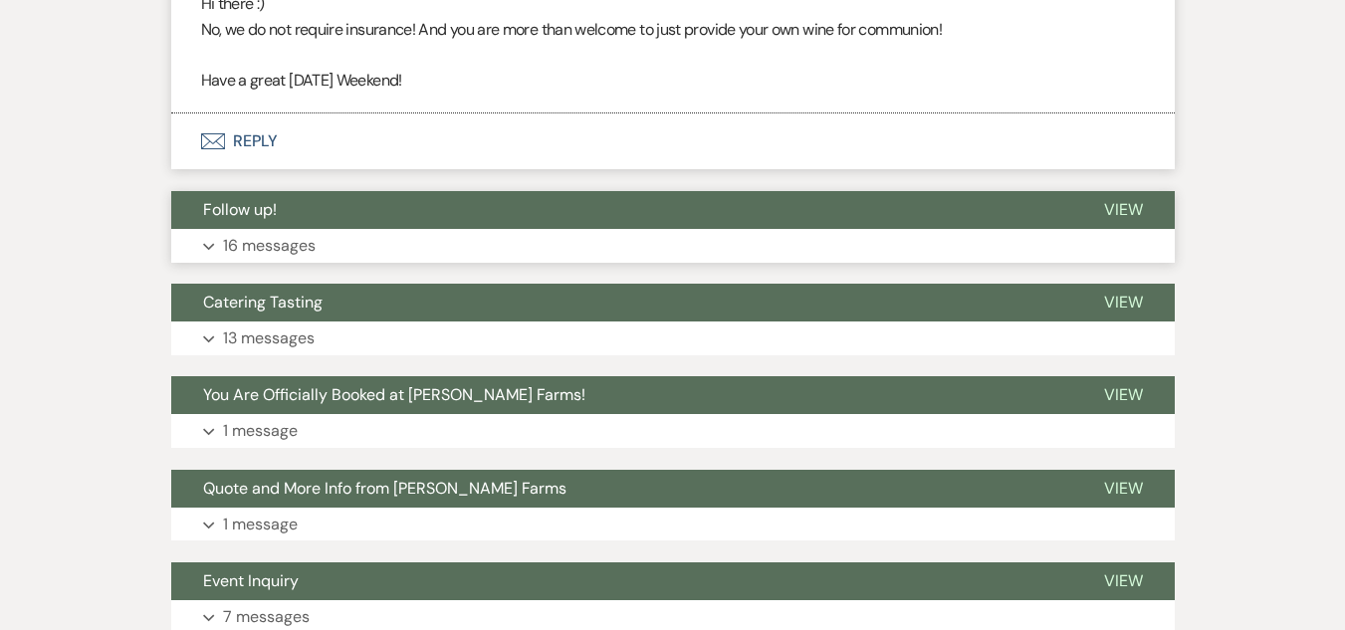
click at [447, 233] on button "Expand 16 messages" at bounding box center [673, 246] width 1004 height 34
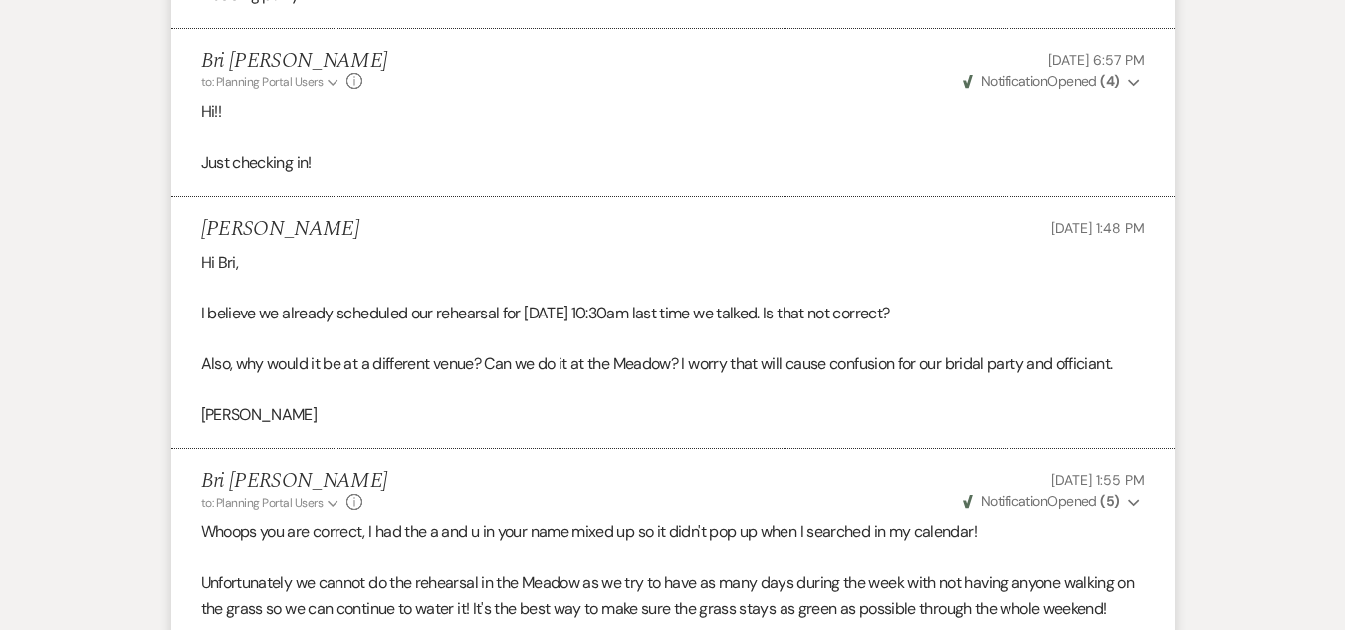
scroll to position [0, 0]
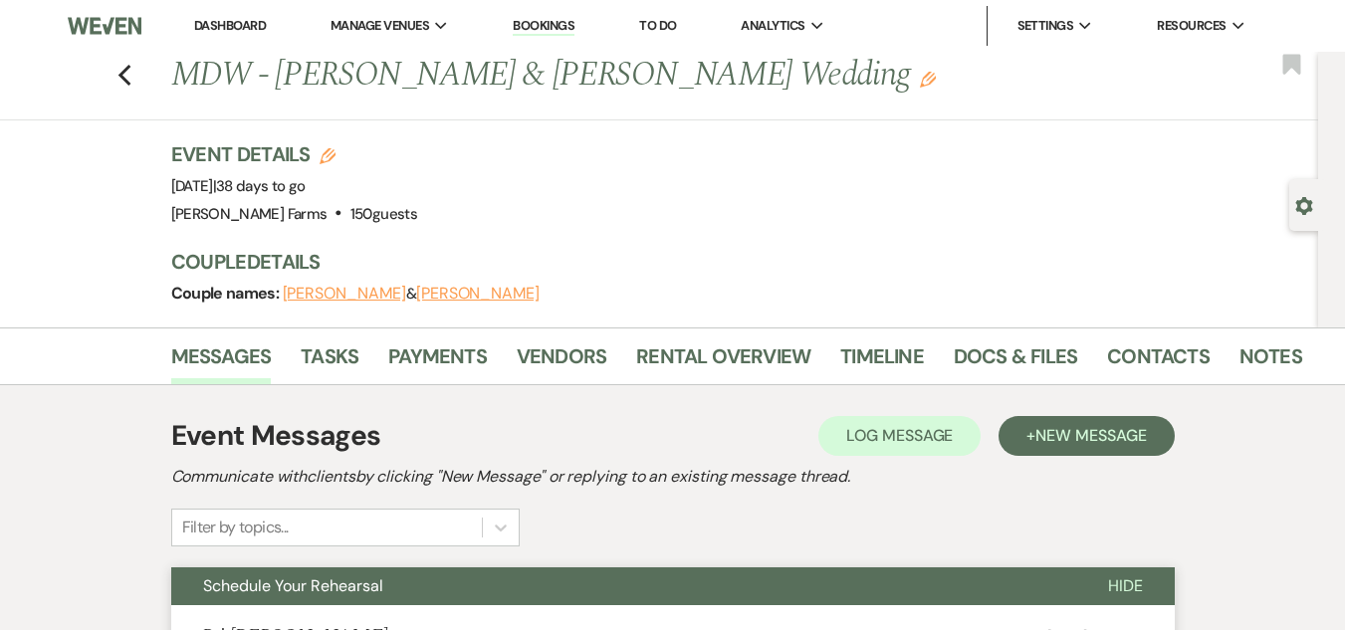
click at [227, 23] on link "Dashboard" at bounding box center [230, 25] width 72 height 17
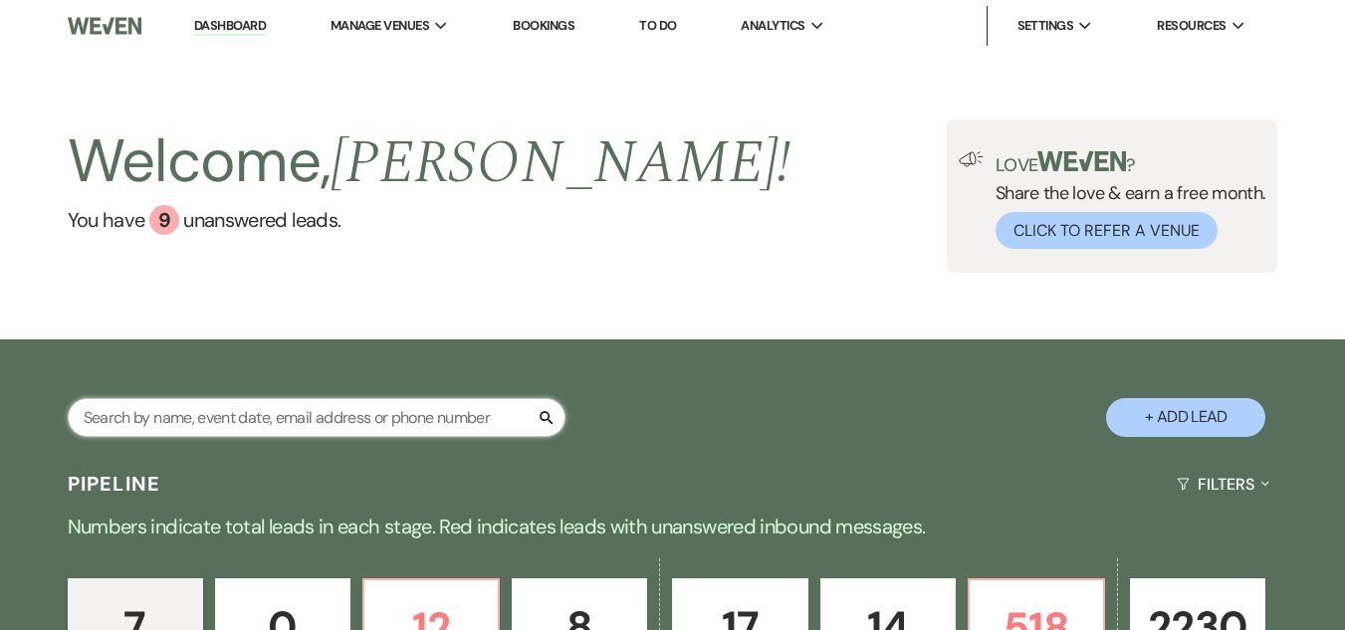
click at [257, 415] on input "text" at bounding box center [317, 417] width 498 height 39
type input "blue"
select select "6"
select select "8"
select select "10"
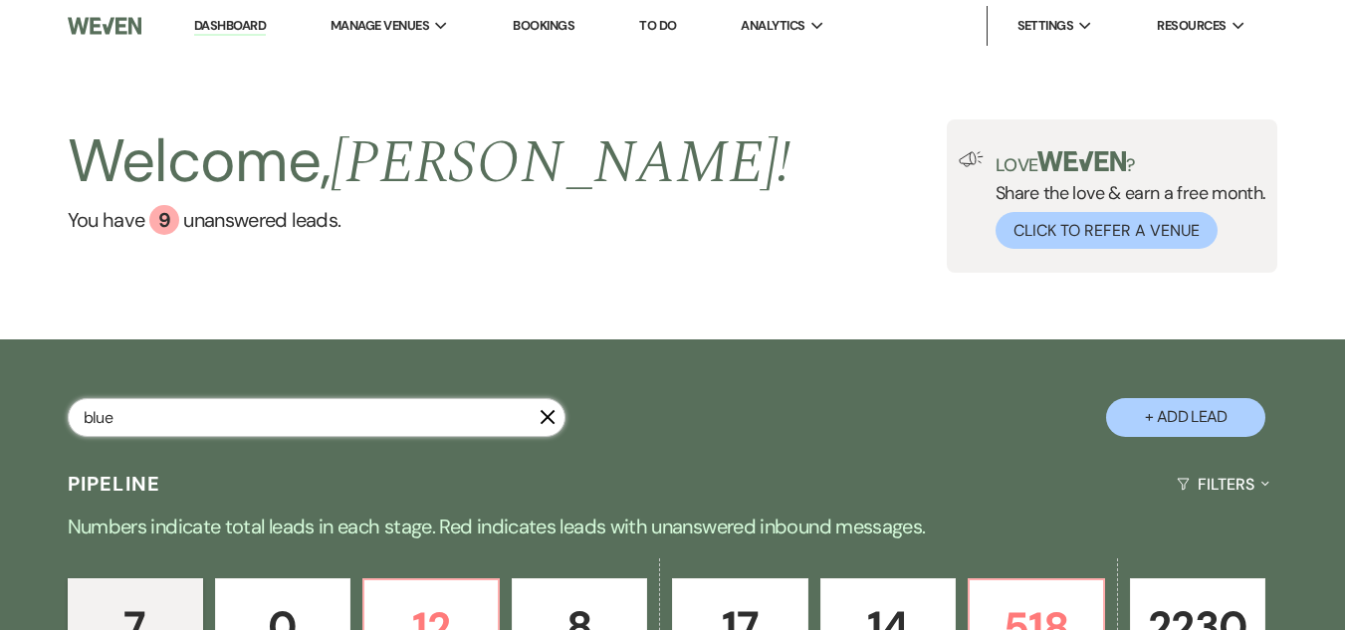
select select "8"
select select "5"
select select "8"
select select "5"
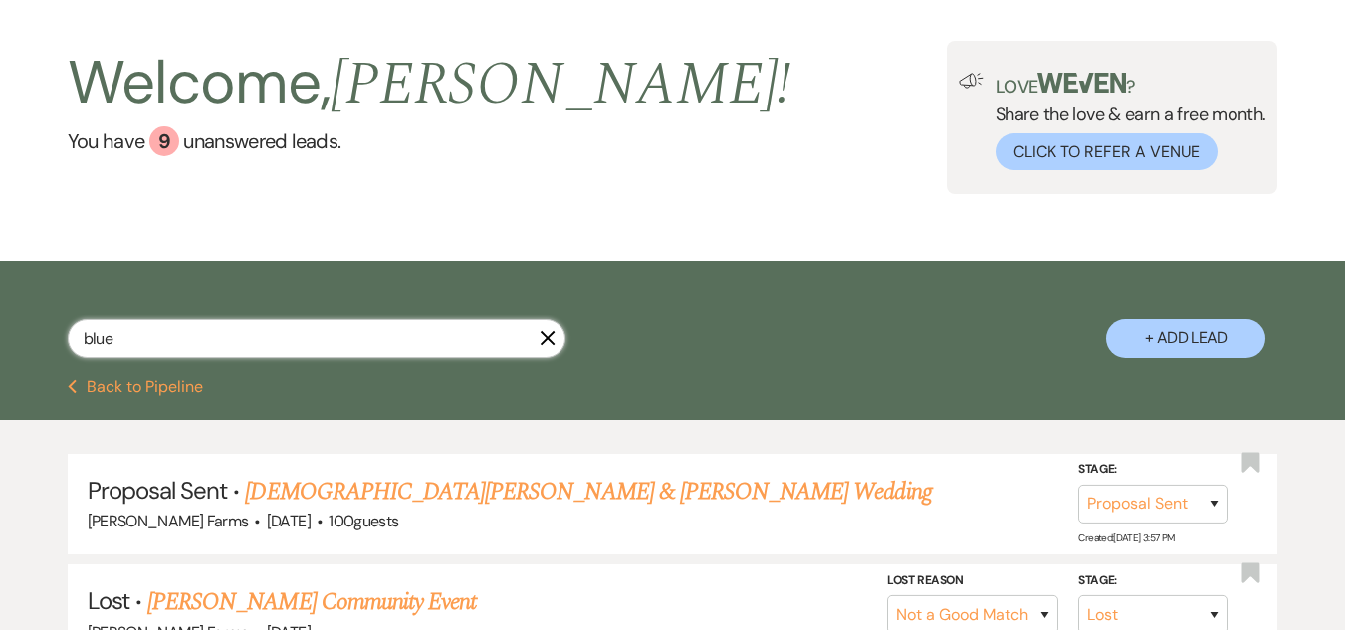
scroll to position [199, 0]
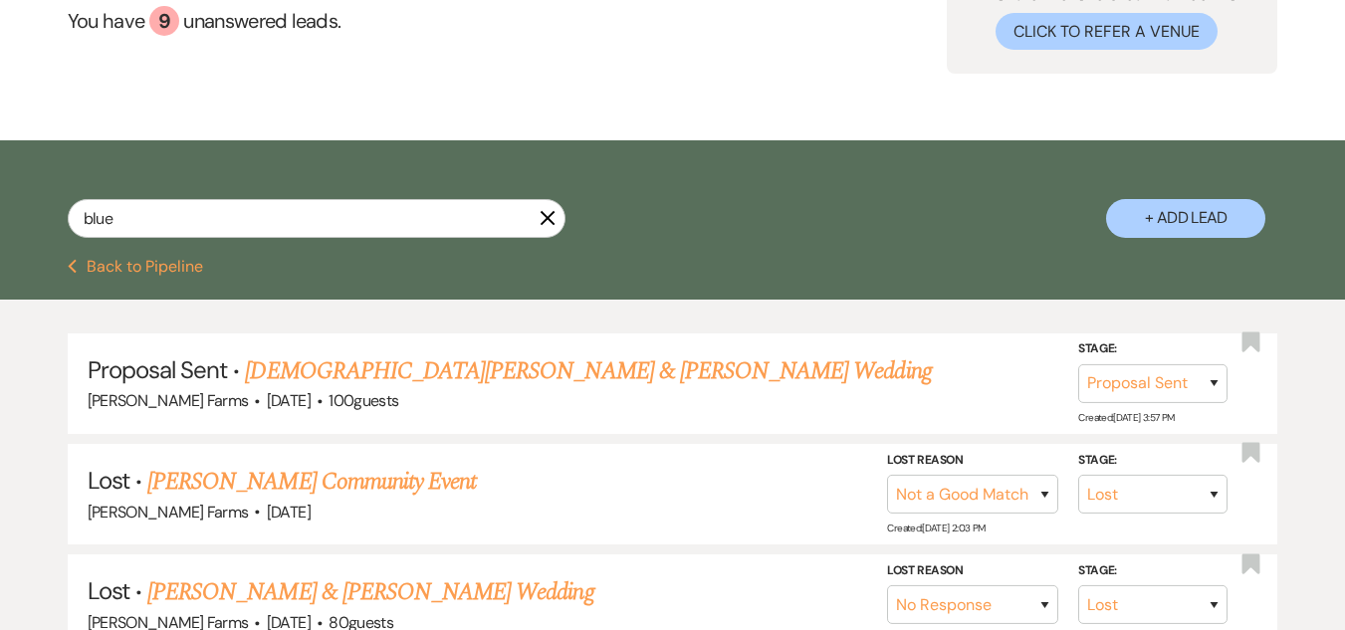
click at [364, 365] on link "[DEMOGRAPHIC_DATA][PERSON_NAME] & [PERSON_NAME] Wedding" at bounding box center [588, 371] width 686 height 36
select select "6"
select select "5"
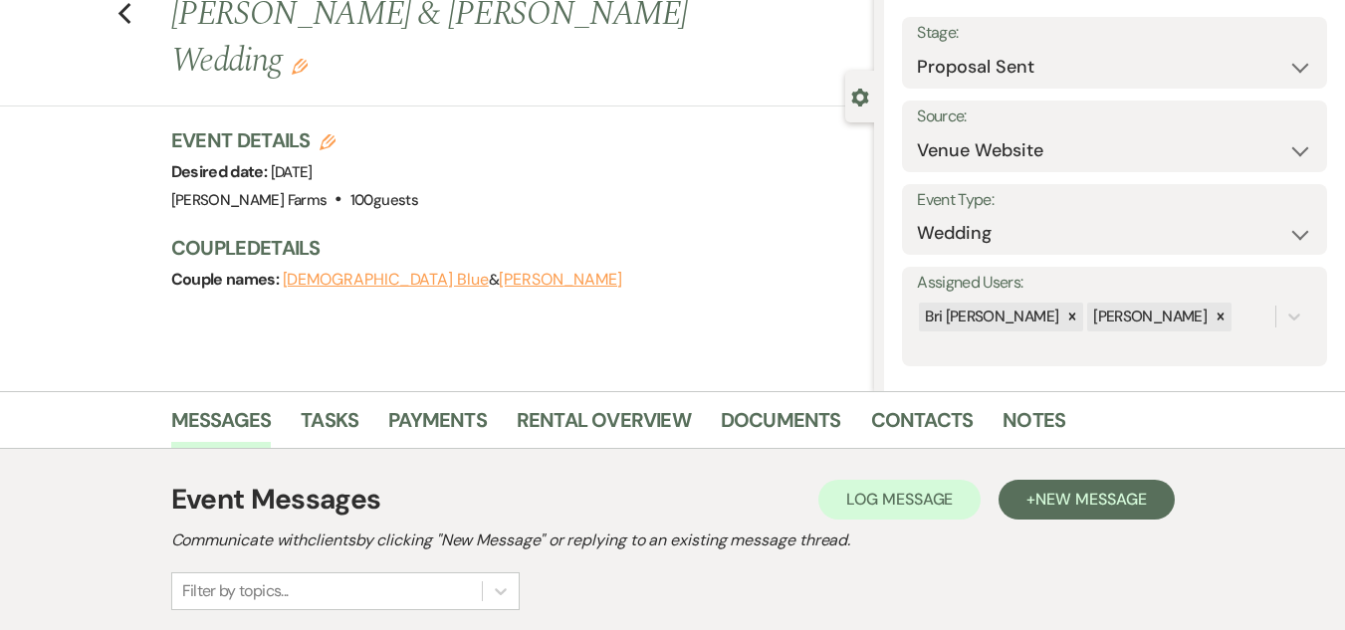
scroll to position [299, 0]
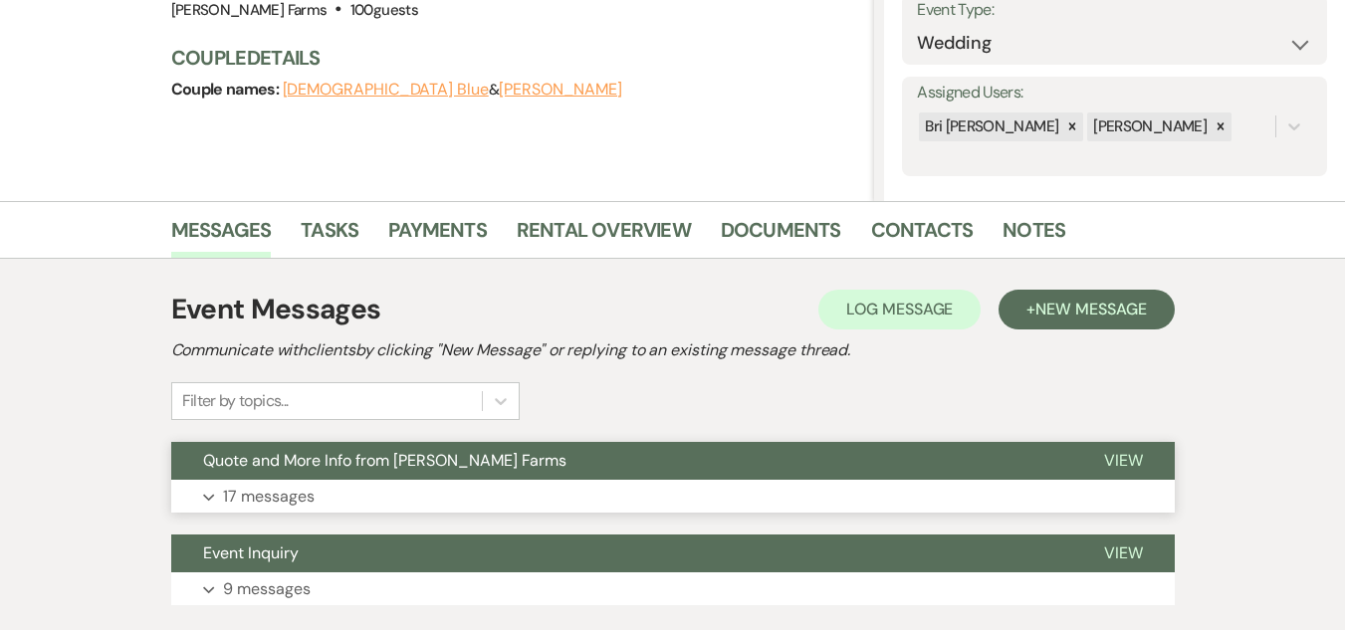
click at [359, 465] on span "Quote and More Info from [PERSON_NAME] Farms" at bounding box center [384, 460] width 363 height 21
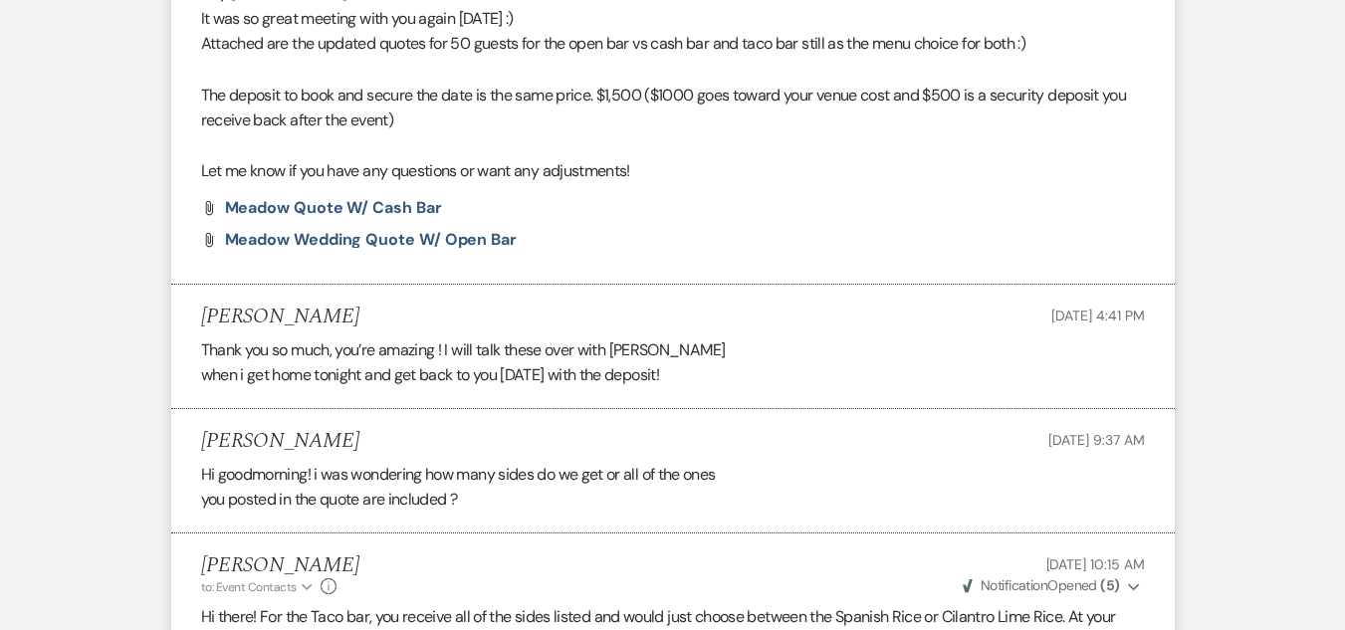
scroll to position [3915, 0]
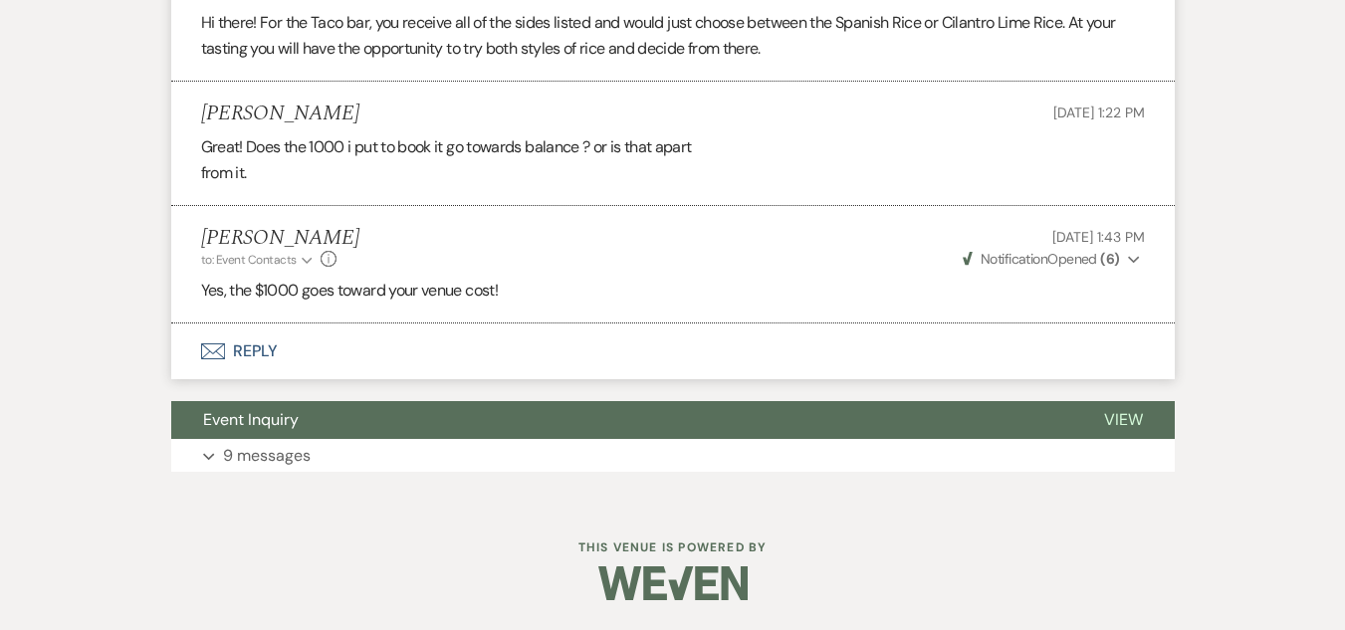
click at [234, 365] on button "Envelope Reply" at bounding box center [673, 352] width 1004 height 56
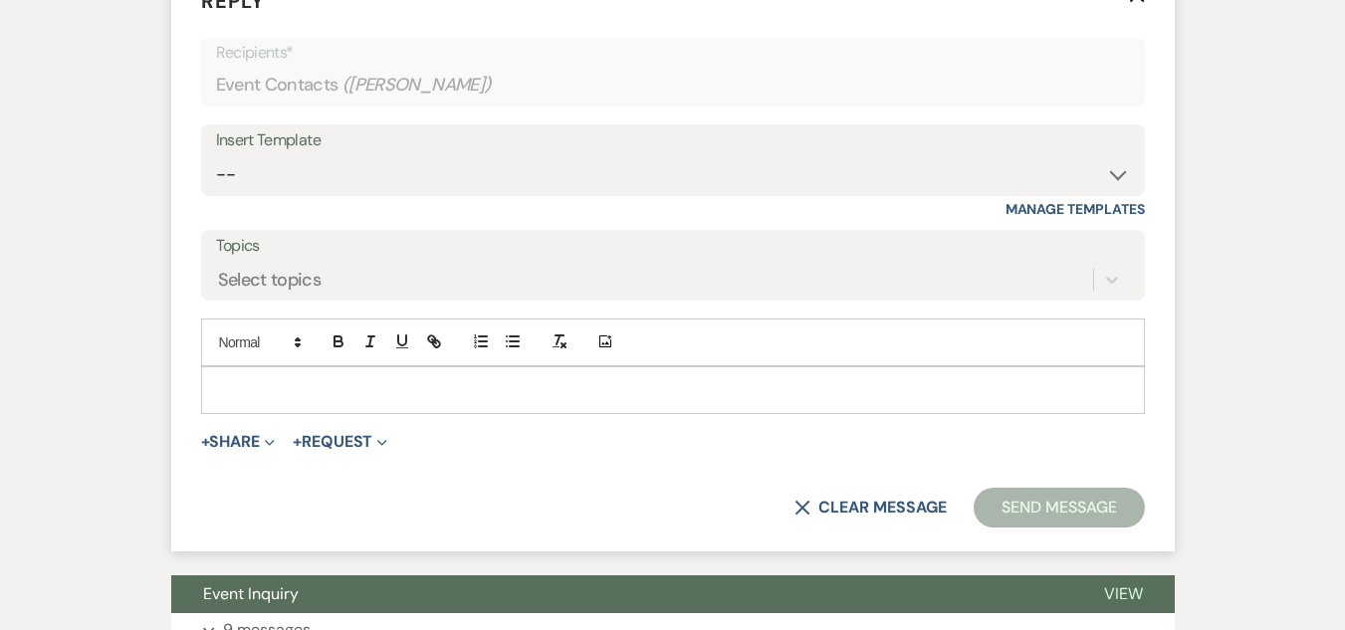
scroll to position [4219, 0]
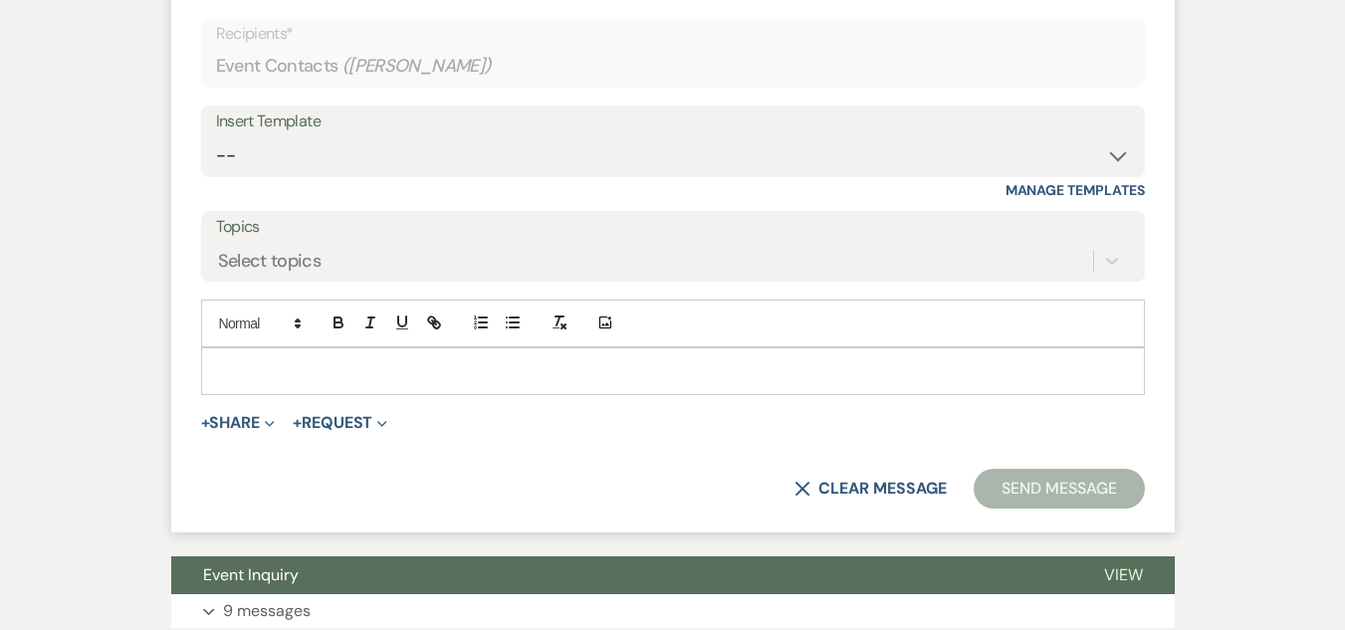
click at [250, 394] on div at bounding box center [673, 372] width 942 height 46
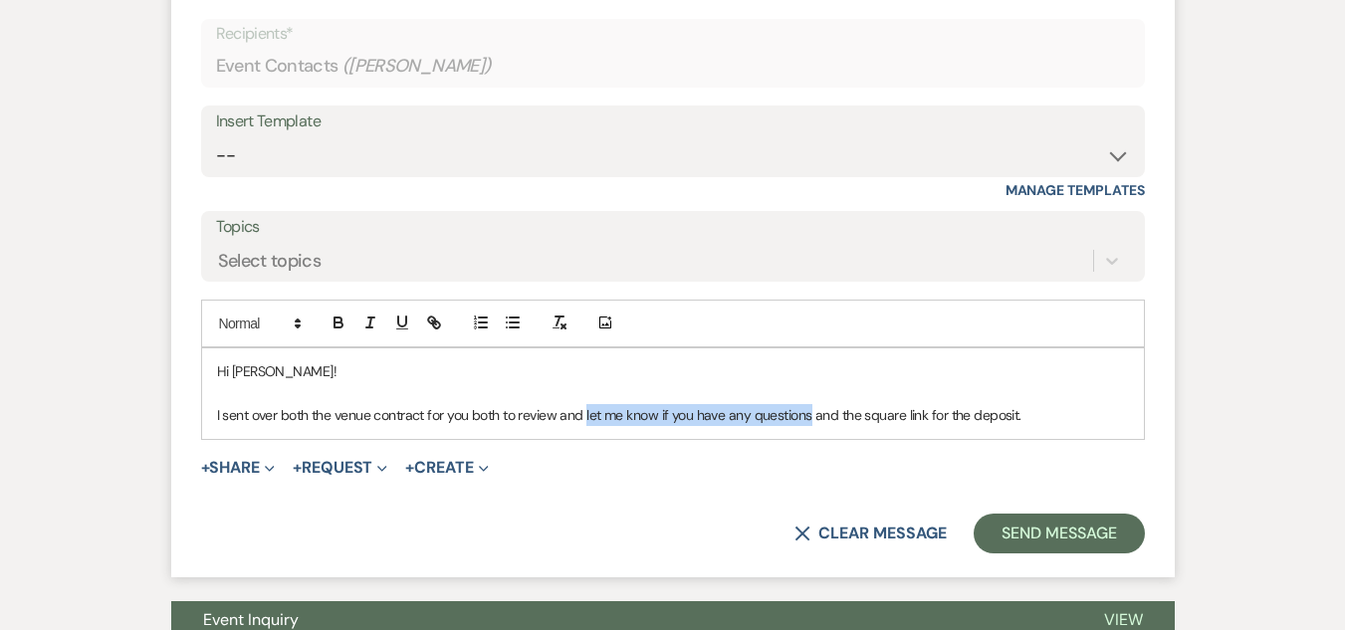
drag, startPoint x: 808, startPoint y: 490, endPoint x: 585, endPoint y: 511, distance: 223.0
click at [585, 439] on div "Hi [PERSON_NAME]! I sent over both the venue contract for you both to review an…" at bounding box center [673, 394] width 942 height 91
copy p "let me know if you have any questions"
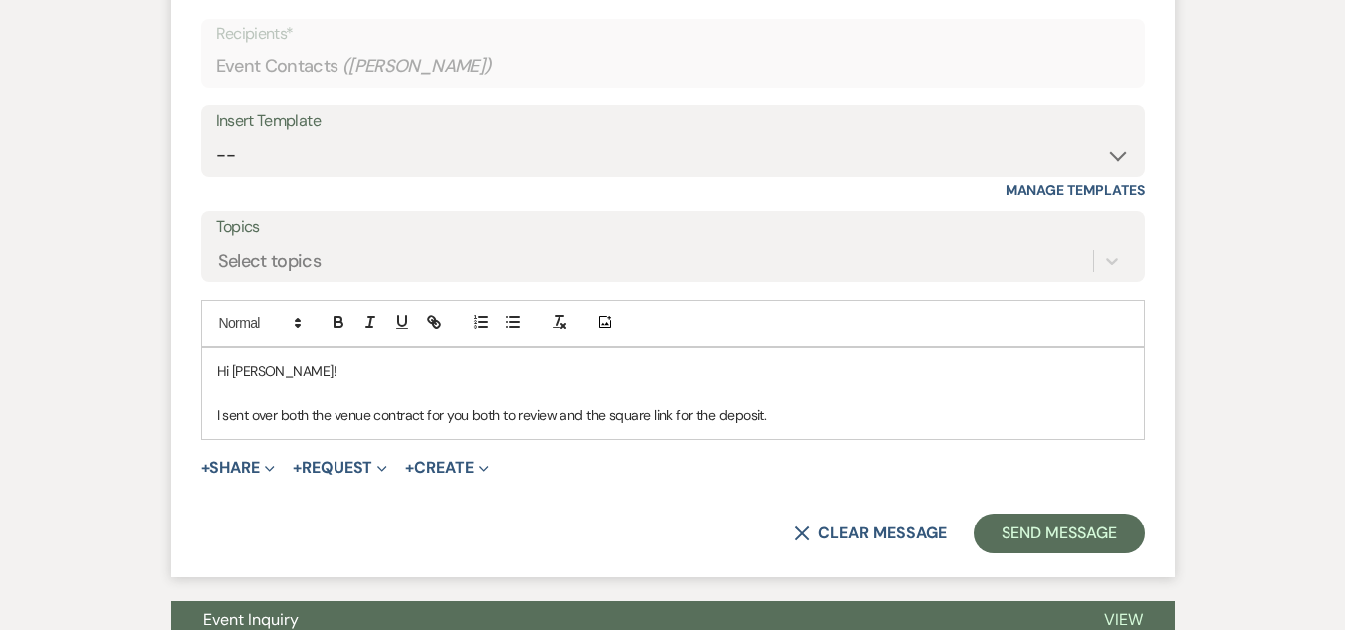
click at [772, 426] on p "I sent over both the venue contract for you both to review and the square link …" at bounding box center [673, 415] width 912 height 22
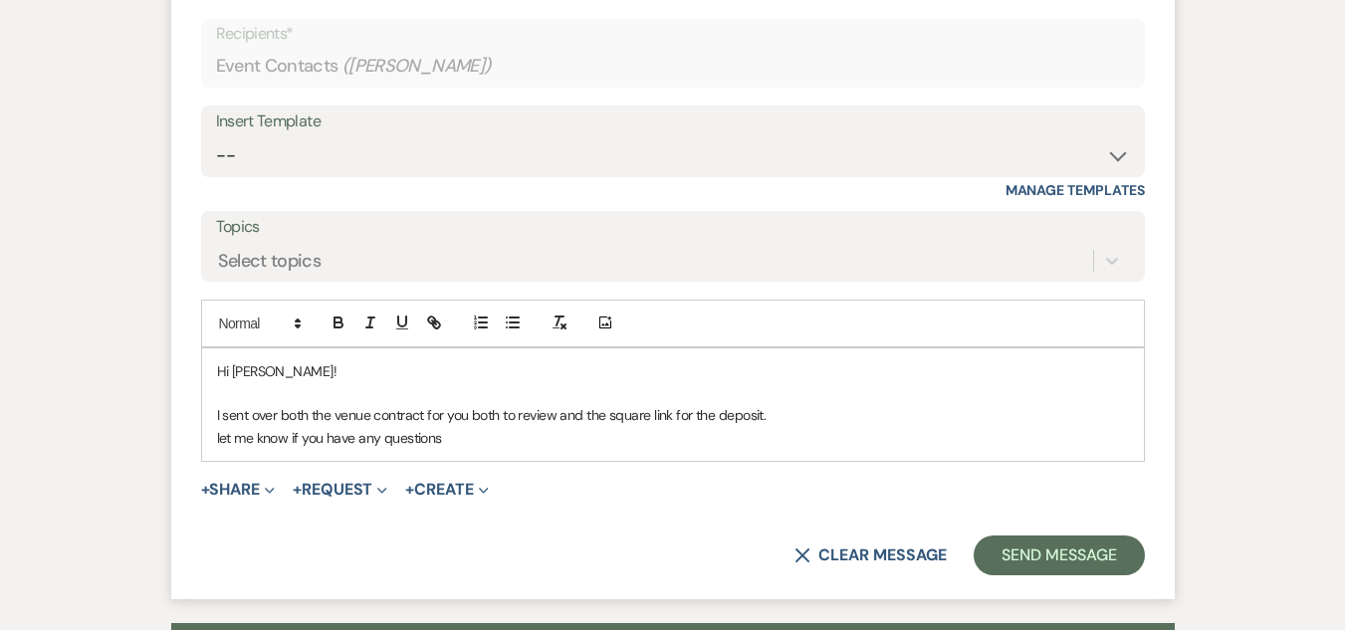
click at [215, 462] on div "Hi [PERSON_NAME]! I sent over both the venue contract for you both to review an…" at bounding box center [673, 406] width 942 height 114
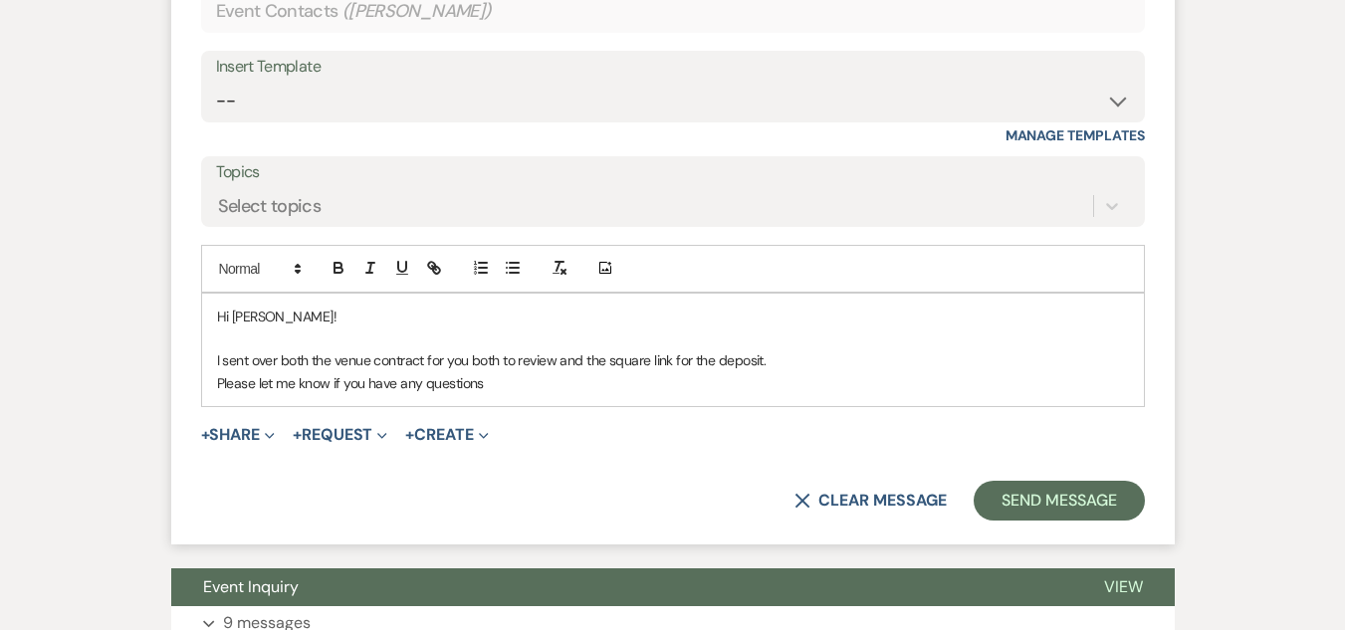
scroll to position [4318, 0]
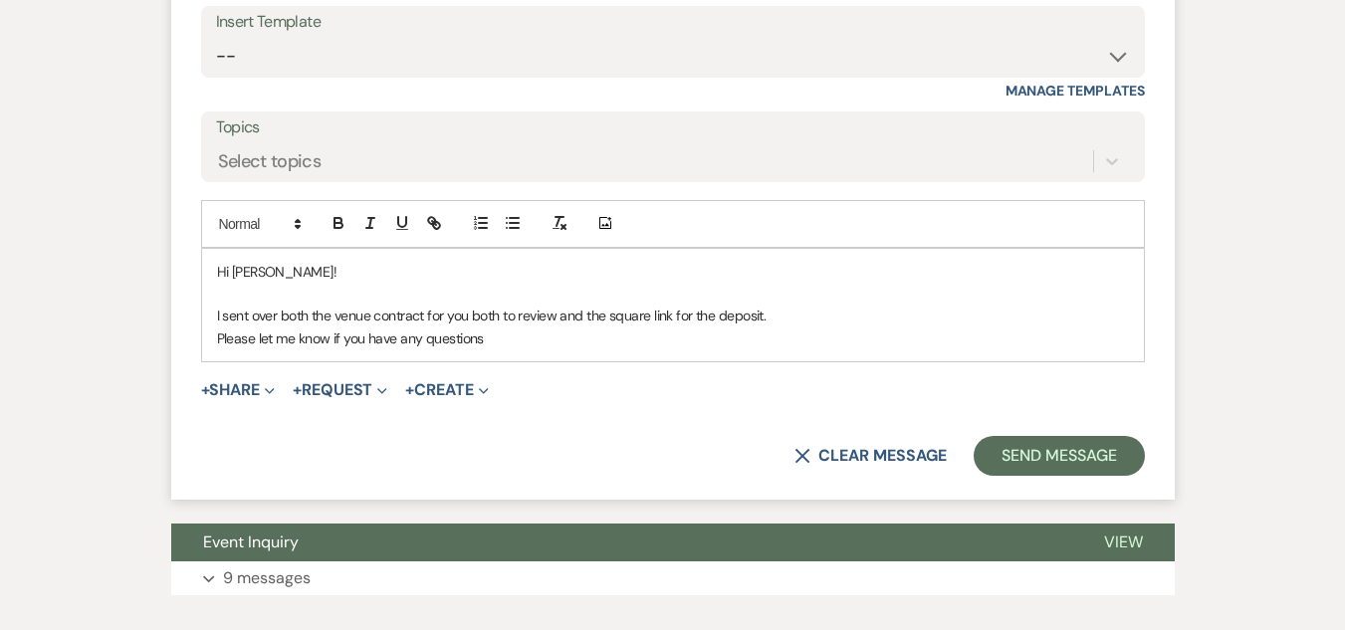
click at [550, 349] on p "Please let me know if you have any questions" at bounding box center [673, 339] width 912 height 22
click at [1068, 476] on button "Send Message" at bounding box center [1059, 456] width 170 height 40
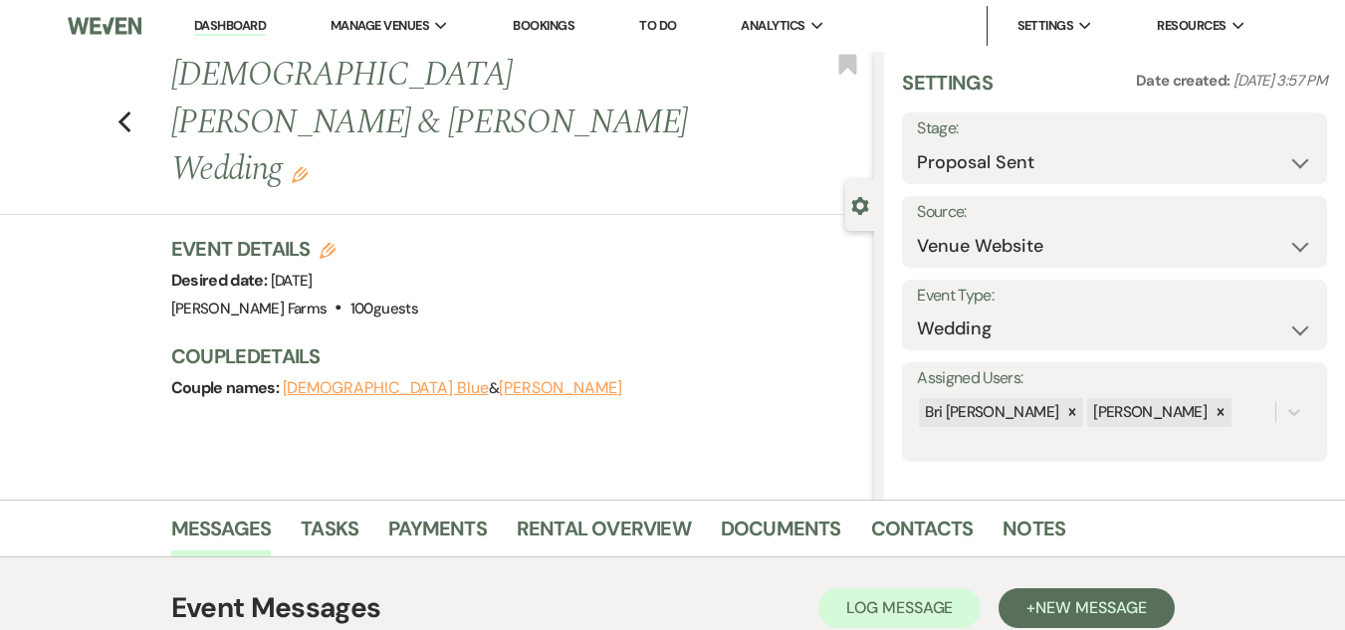
scroll to position [17, 0]
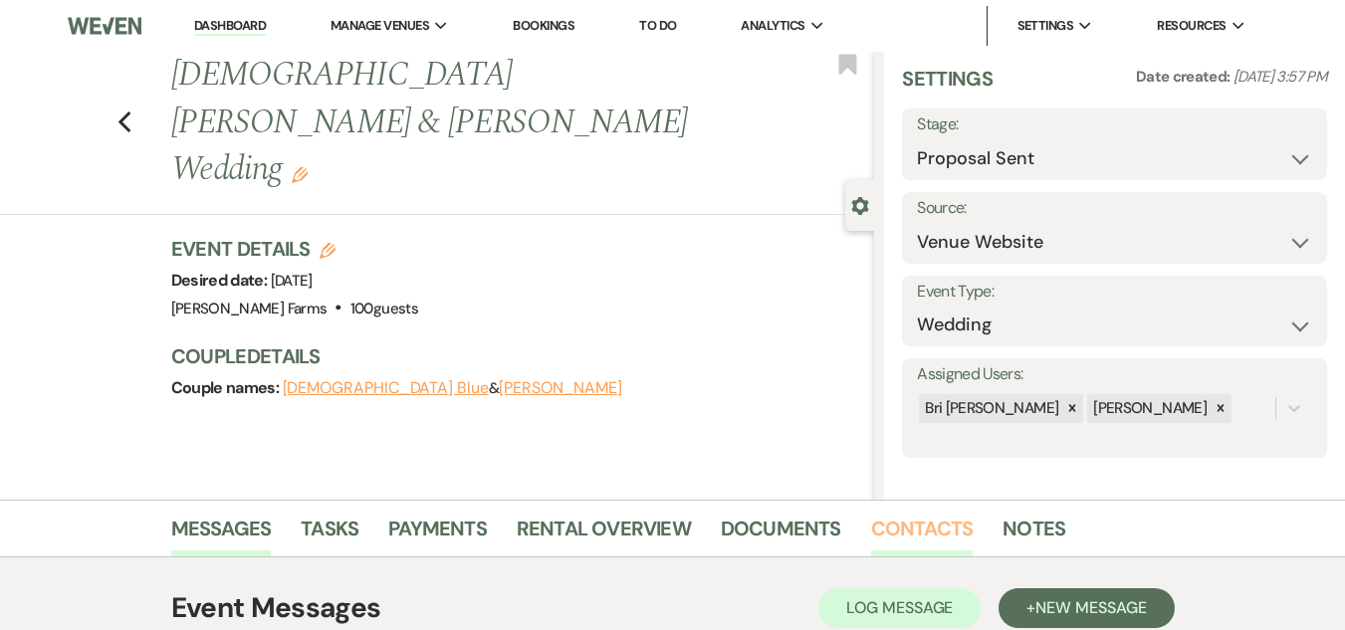
click at [917, 520] on link "Contacts" at bounding box center [922, 535] width 103 height 44
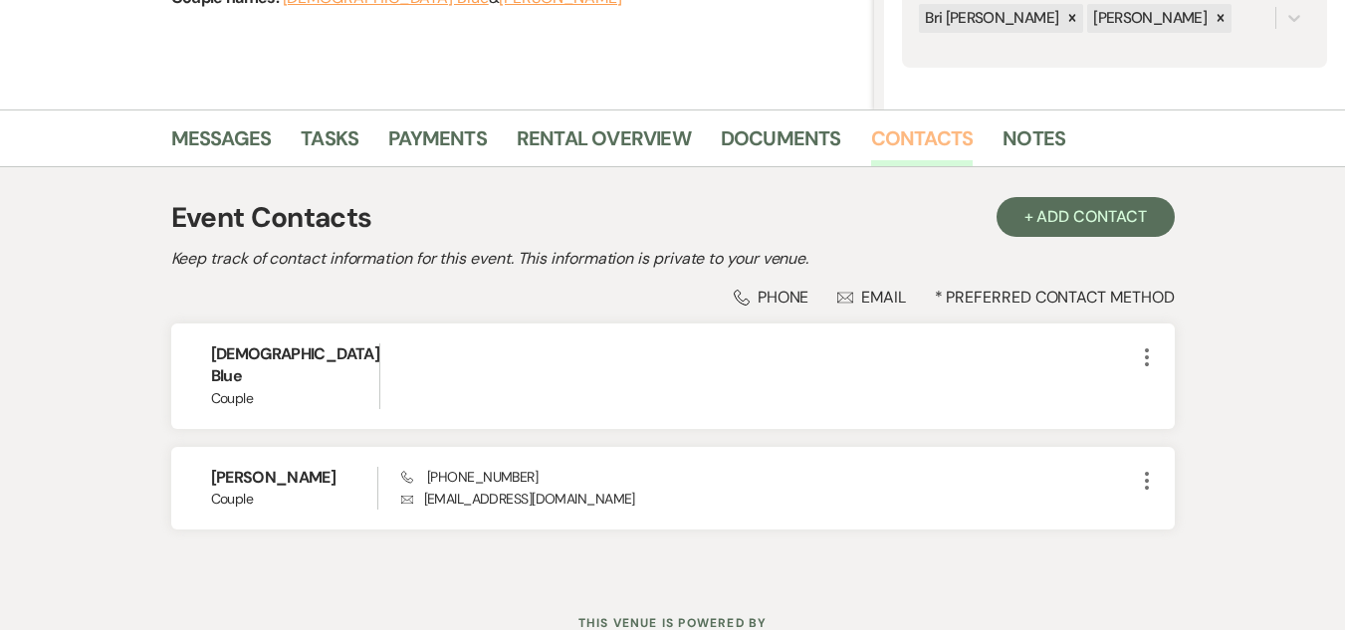
scroll to position [398, 0]
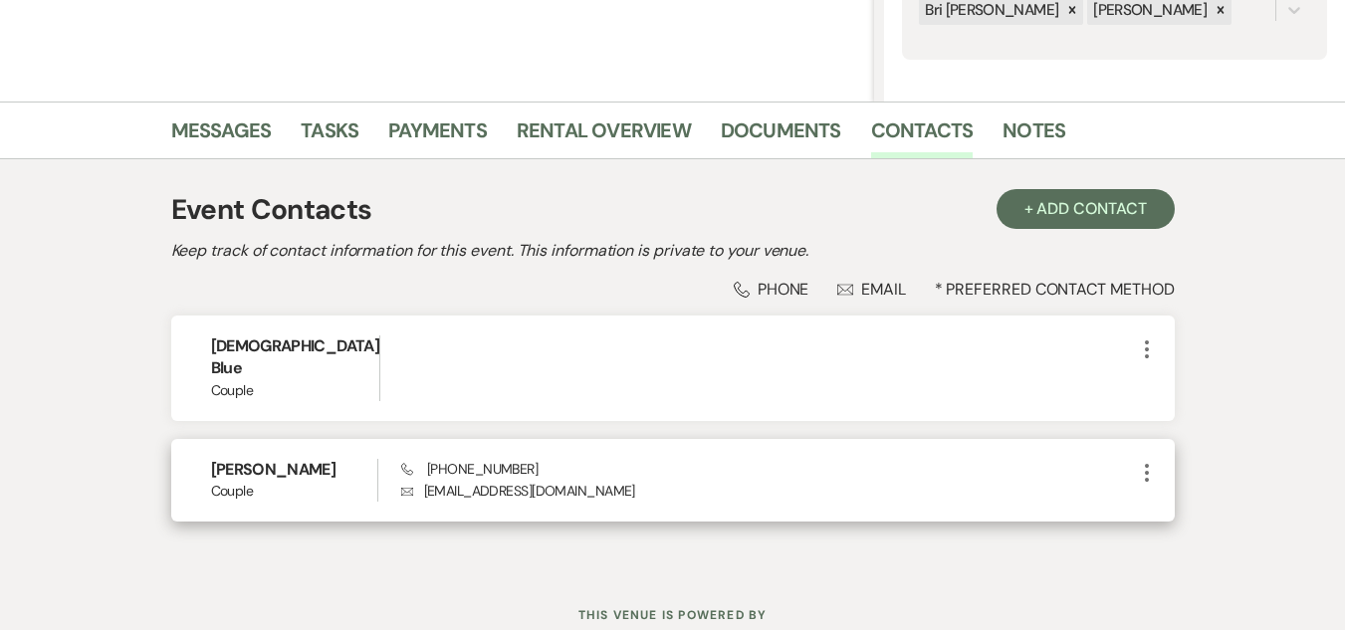
click at [466, 480] on p "Envelope [EMAIL_ADDRESS][DOMAIN_NAME]" at bounding box center [768, 491] width 734 height 22
copy div "[EMAIL_ADDRESS][DOMAIN_NAME] More"
